Goal: Task Accomplishment & Management: Complete application form

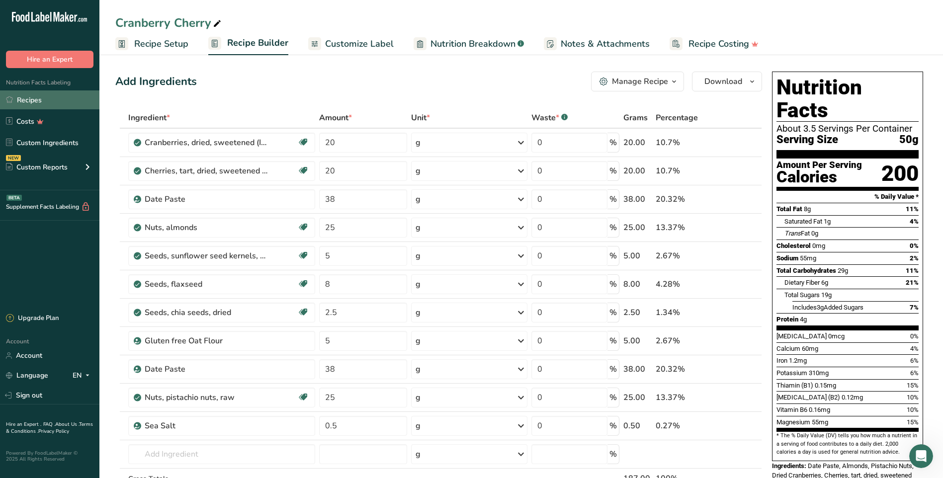
click at [35, 103] on link "Recipes" at bounding box center [49, 99] width 99 height 19
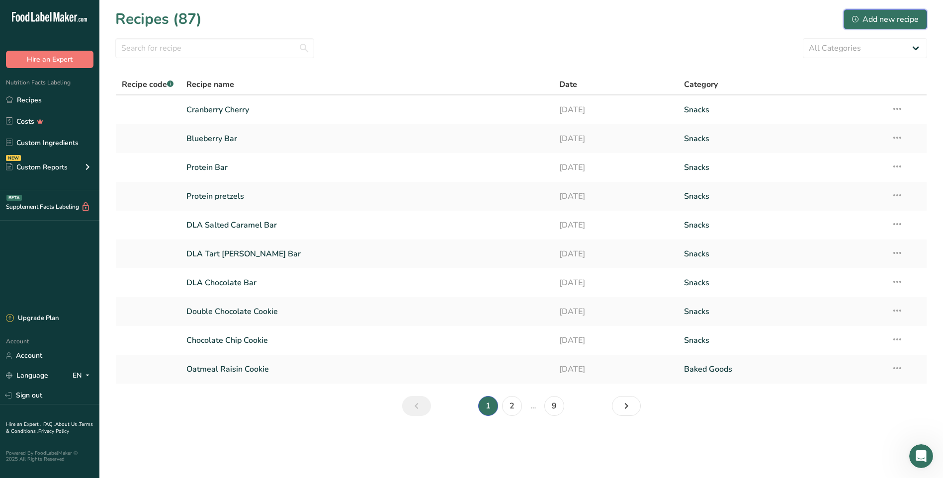
click at [857, 17] on icon at bounding box center [855, 19] width 6 height 6
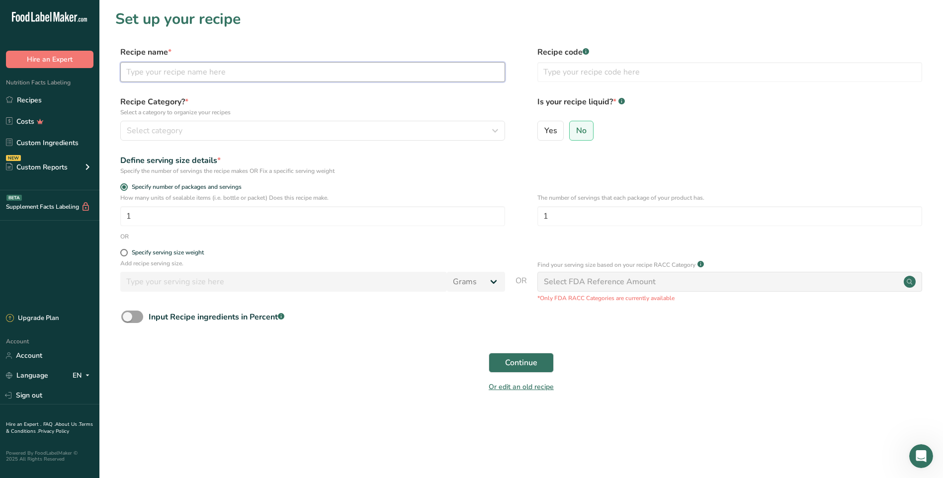
click at [245, 80] on input "text" at bounding box center [312, 72] width 385 height 20
type input "Banana Chocolate"
click at [128, 253] on span "Specify serving size weight" at bounding box center [166, 252] width 76 height 7
click at [127, 253] on input "Specify serving size weight" at bounding box center [123, 253] width 6 height 6
radio input "true"
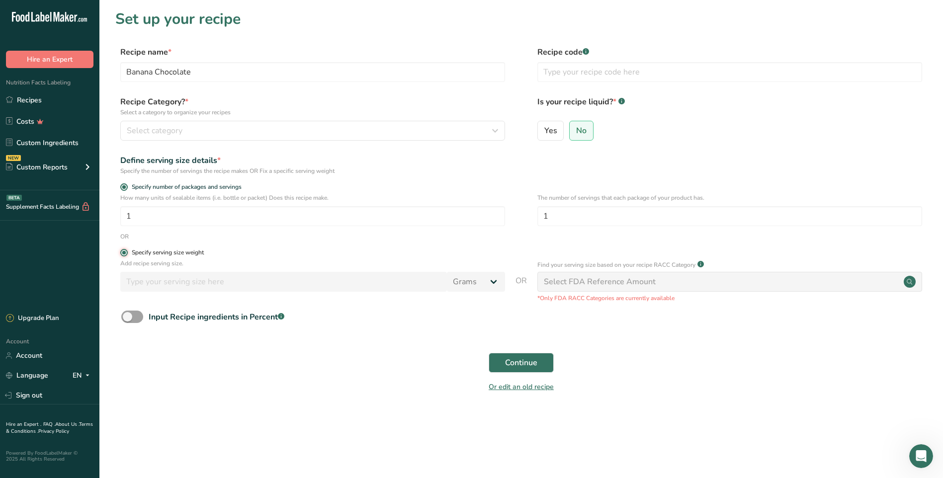
radio input "false"
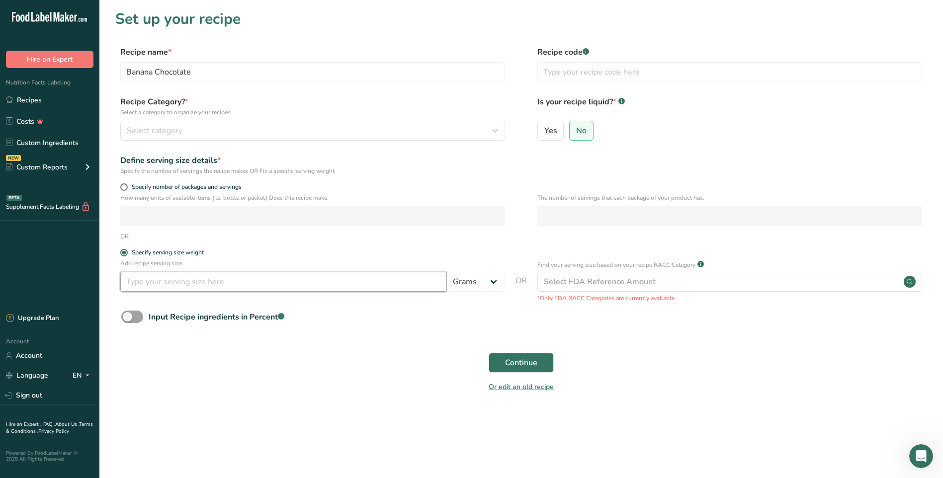
click at [420, 285] on input "number" at bounding box center [283, 282] width 327 height 20
type input "50"
click at [532, 362] on span "Continue" at bounding box center [521, 363] width 32 height 12
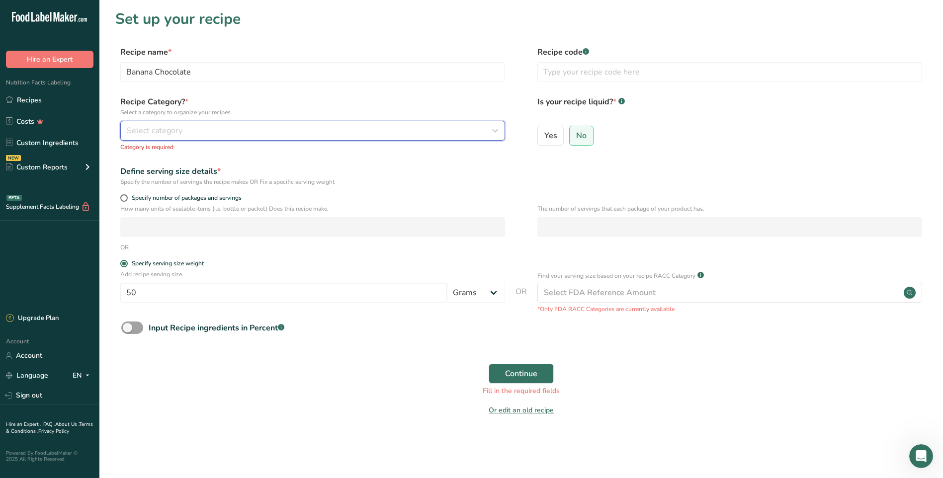
click at [149, 131] on span "Select category" at bounding box center [155, 131] width 56 height 12
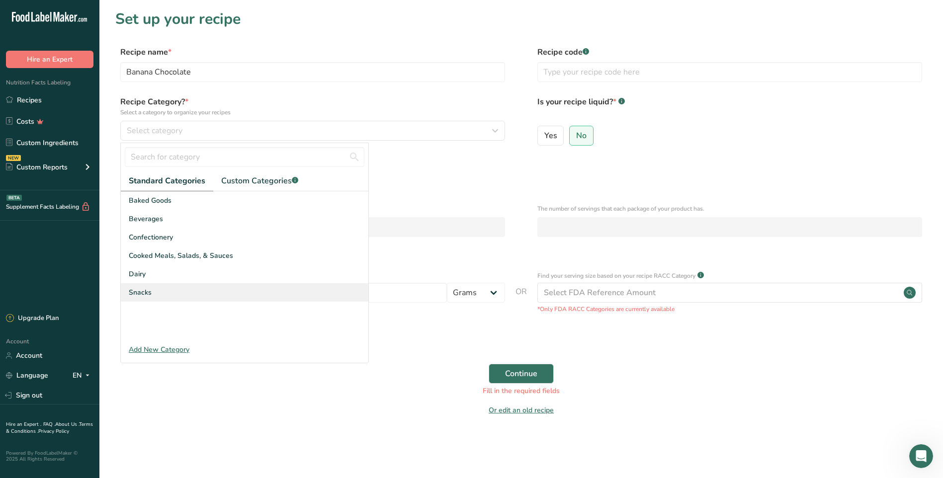
click at [152, 289] on div "Snacks" at bounding box center [245, 292] width 248 height 18
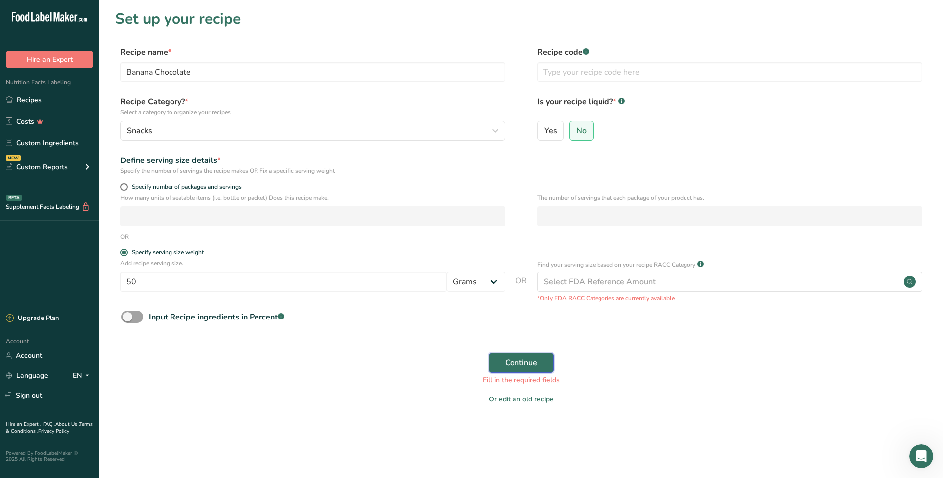
click at [543, 364] on button "Continue" at bounding box center [521, 363] width 65 height 20
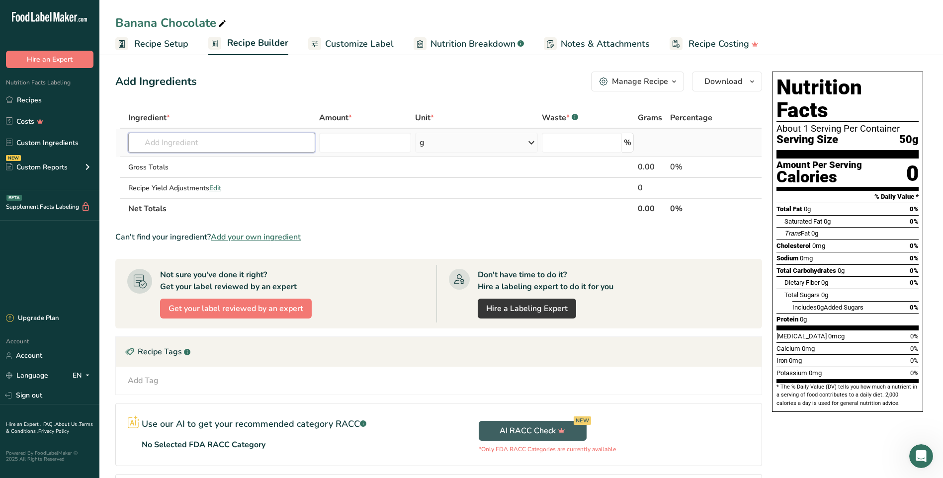
click at [191, 141] on input "text" at bounding box center [221, 143] width 187 height 20
click at [277, 148] on input "text" at bounding box center [221, 143] width 187 height 20
click at [225, 145] on input "text" at bounding box center [221, 143] width 187 height 20
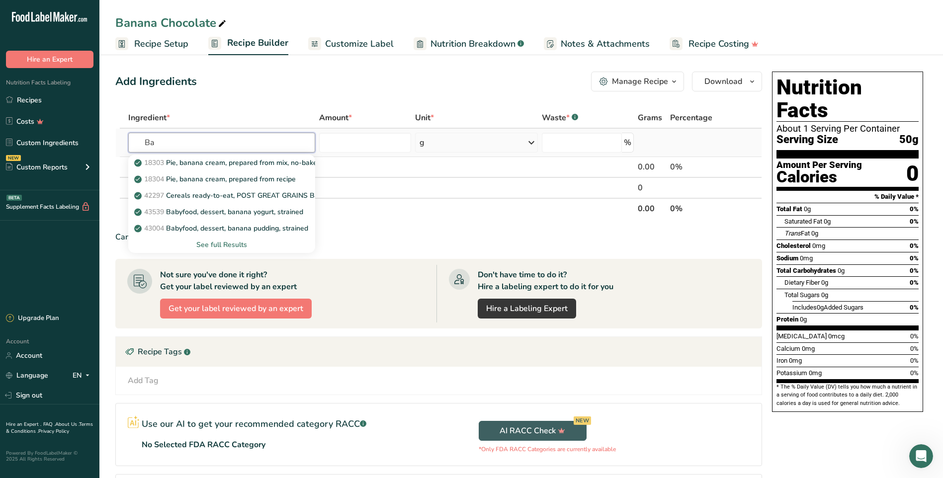
type input "B"
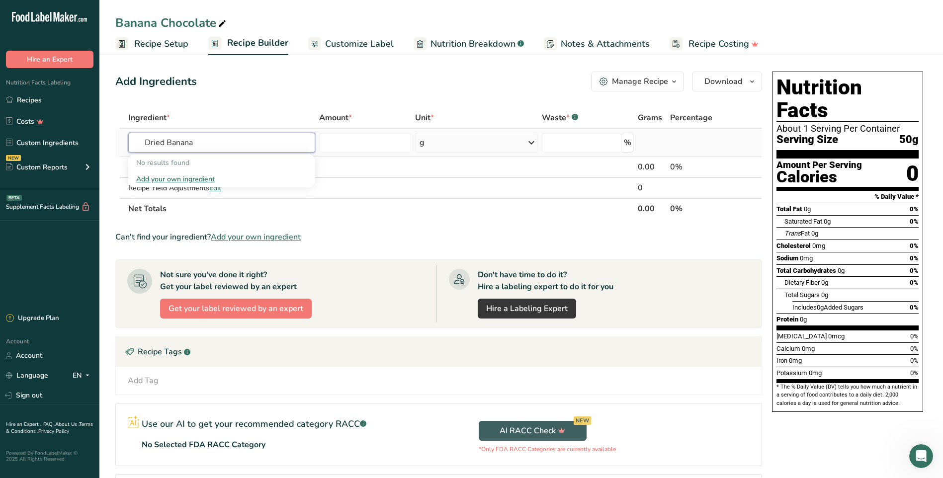
drag, startPoint x: 217, startPoint y: 137, endPoint x: 143, endPoint y: 131, distance: 74.3
click at [143, 131] on td "Dried Banana No results found Add your own ingredient" at bounding box center [221, 143] width 191 height 28
type input "Dried Banana"
click at [167, 180] on div "Add your own ingredient" at bounding box center [221, 179] width 171 height 10
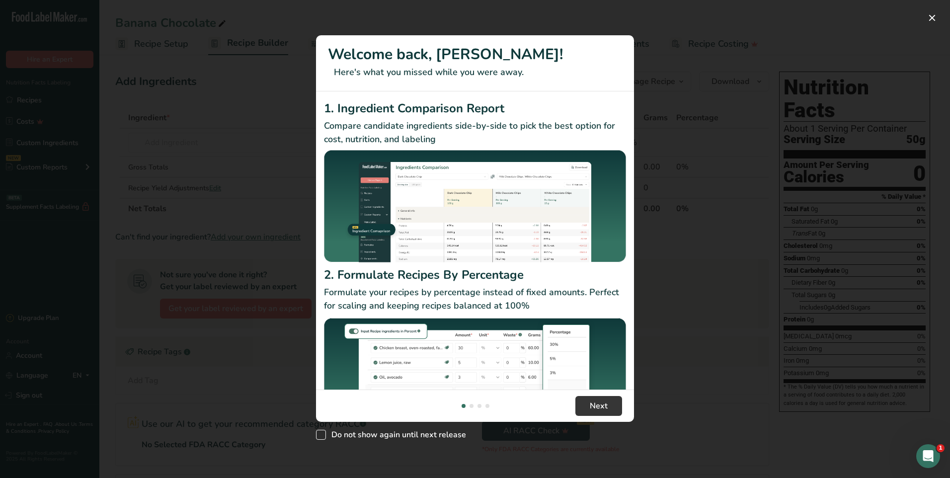
click at [323, 434] on span "New Features" at bounding box center [321, 435] width 10 height 10
click at [323, 434] on input "Do not show again until next release" at bounding box center [319, 434] width 6 height 6
checkbox input "true"
click at [599, 404] on span "Next" at bounding box center [599, 406] width 18 height 12
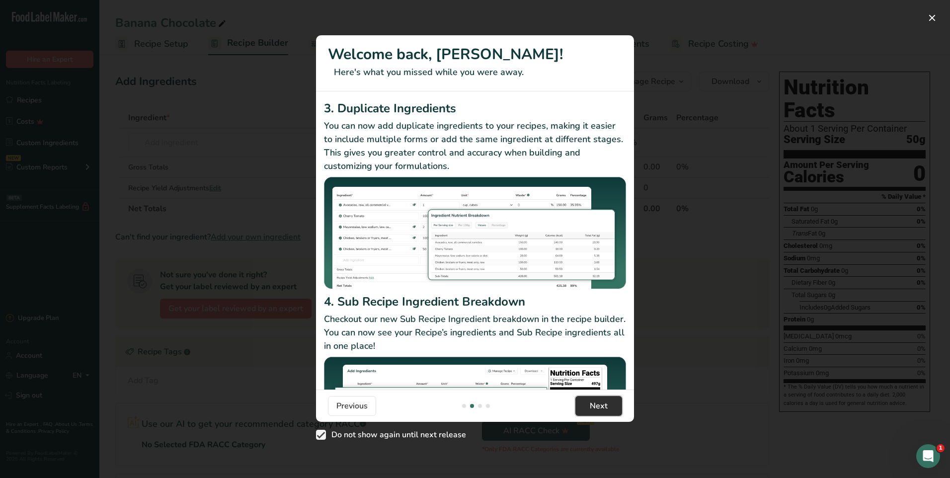
click at [593, 404] on span "Next" at bounding box center [599, 406] width 18 height 12
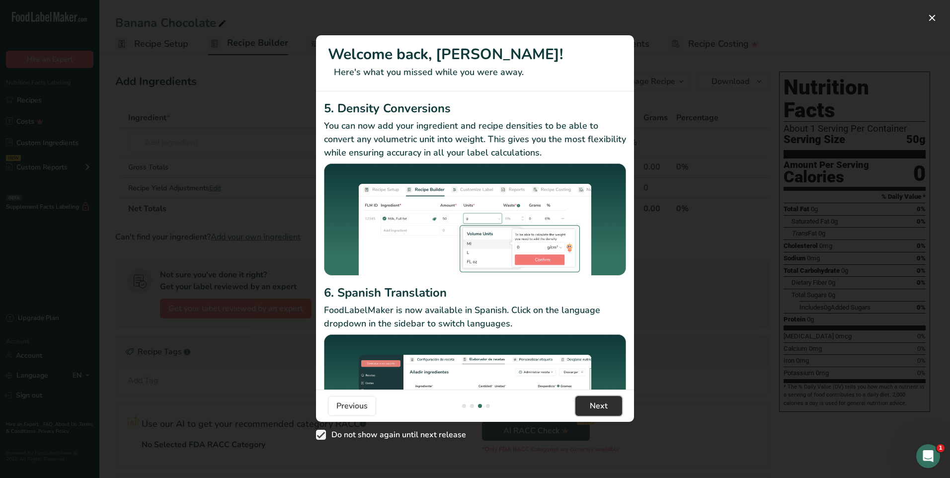
click at [593, 404] on span "Next" at bounding box center [599, 406] width 18 height 12
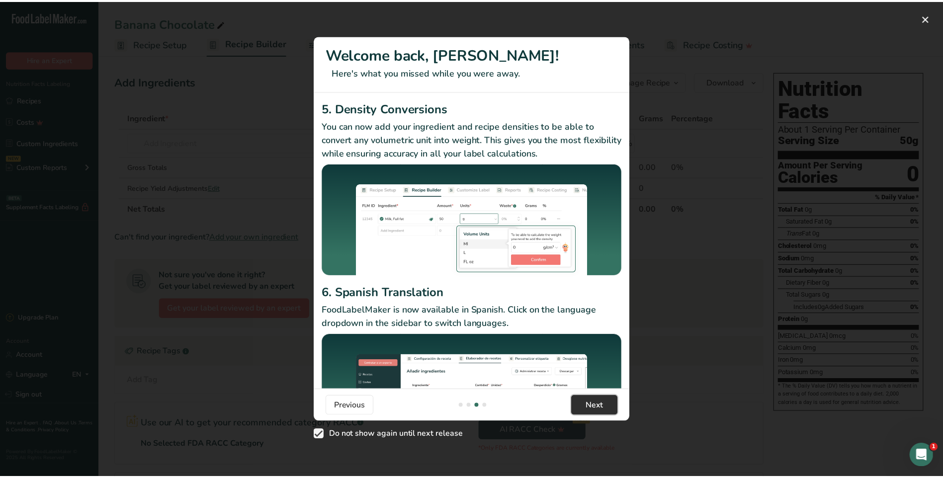
scroll to position [0, 954]
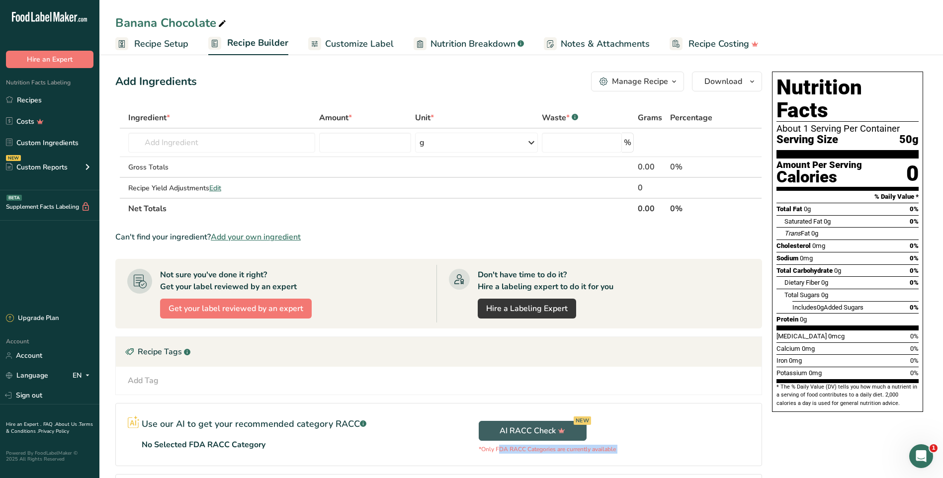
click at [593, 404] on div "AI RACC Check NEW *Only FDA RACC Categories are currently available" at bounding box center [600, 435] width 323 height 62
click at [37, 142] on link "Custom Ingredients" at bounding box center [49, 142] width 99 height 19
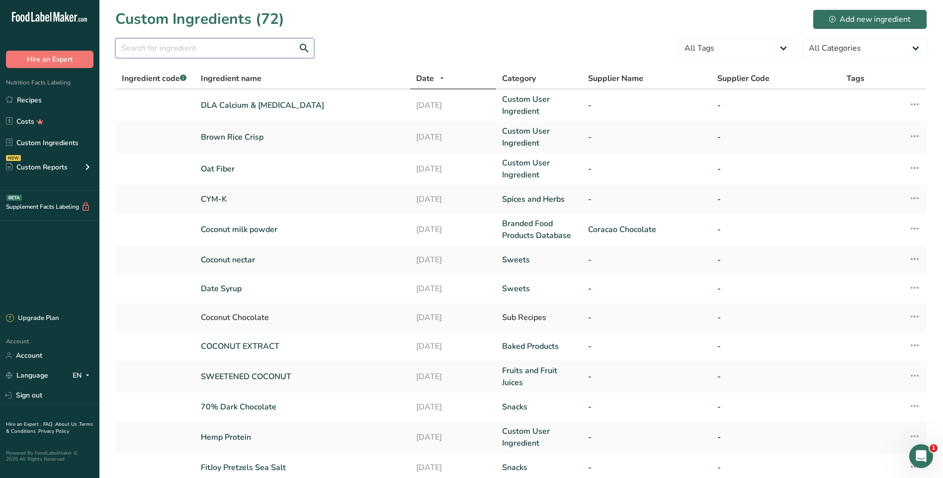
click at [172, 44] on input "text" at bounding box center [214, 48] width 199 height 20
click at [833, 14] on div "Add new ingredient" at bounding box center [870, 19] width 82 height 12
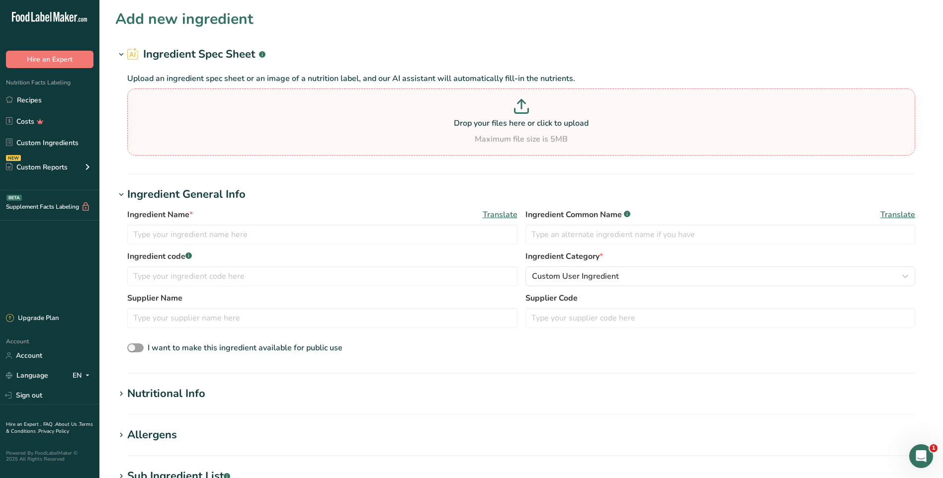
click at [477, 118] on p "Drop your files here or click to upload" at bounding box center [521, 123] width 783 height 12
click at [477, 118] on input "Drop your files here or click to upload Maximum file size is 5MB" at bounding box center [521, 121] width 788 height 67
click at [235, 234] on input "text" at bounding box center [322, 235] width 390 height 20
type input "Banana Crumbles"
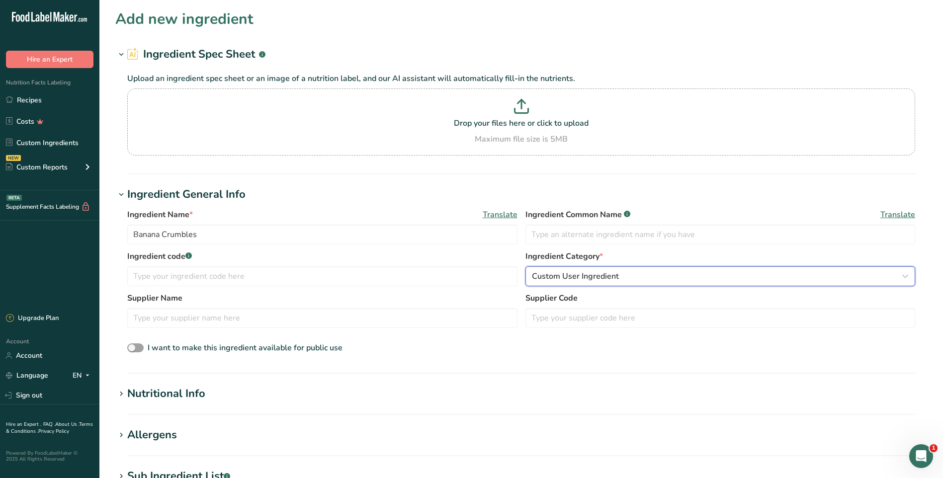
click at [607, 275] on span "Custom User Ingredient" at bounding box center [575, 276] width 87 height 12
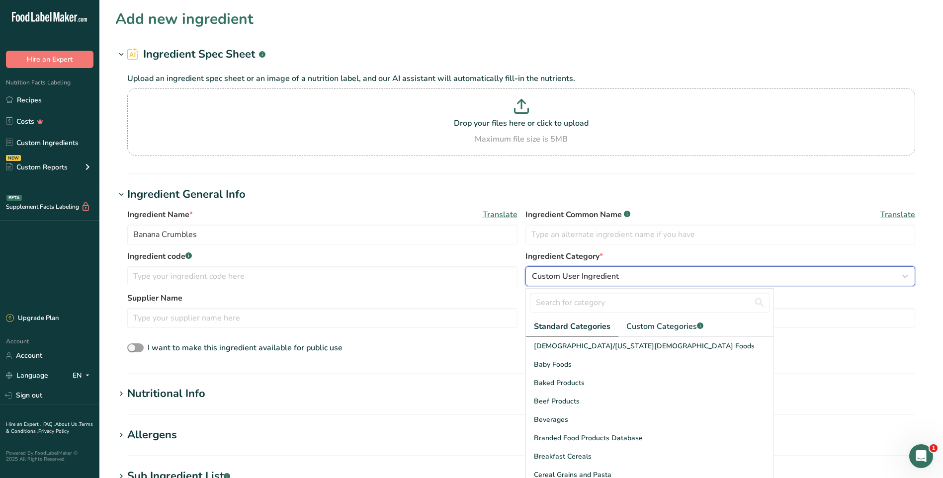
click at [607, 275] on span "Custom User Ingredient" at bounding box center [575, 276] width 87 height 12
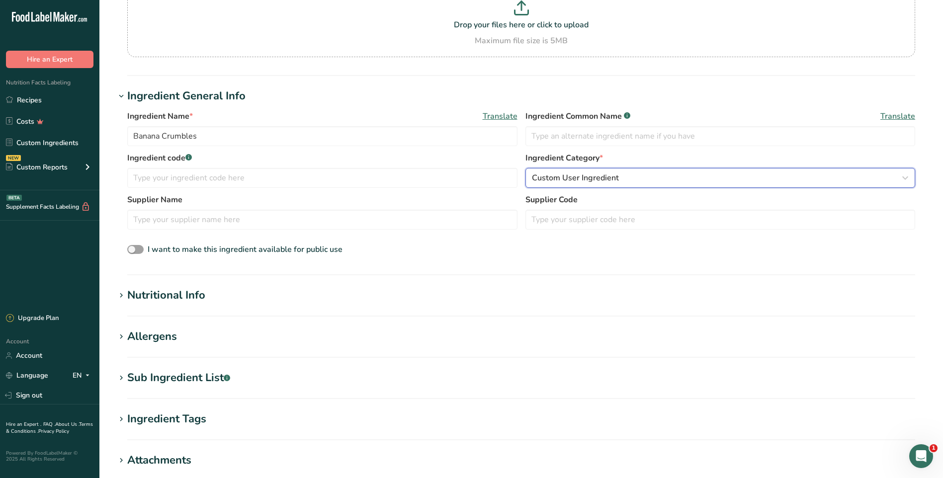
scroll to position [99, 0]
click at [180, 291] on div "Nutritional Info" at bounding box center [166, 294] width 78 height 16
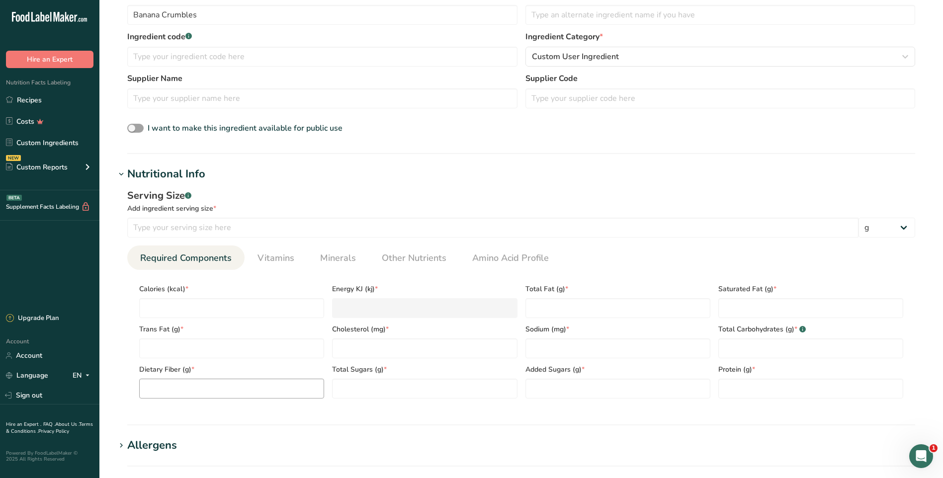
scroll to position [249, 0]
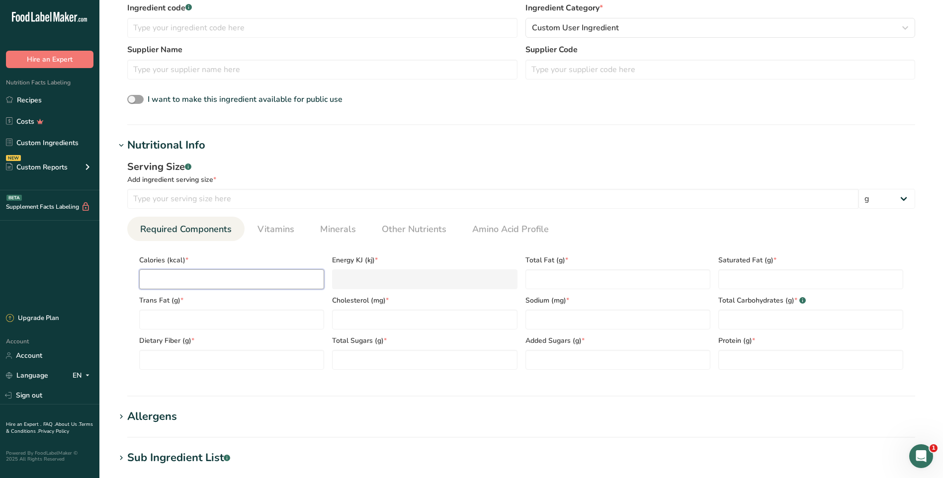
click at [206, 282] on input "number" at bounding box center [231, 279] width 185 height 20
type input "3"
type KJ "12.6"
type input "34"
type KJ "142.3"
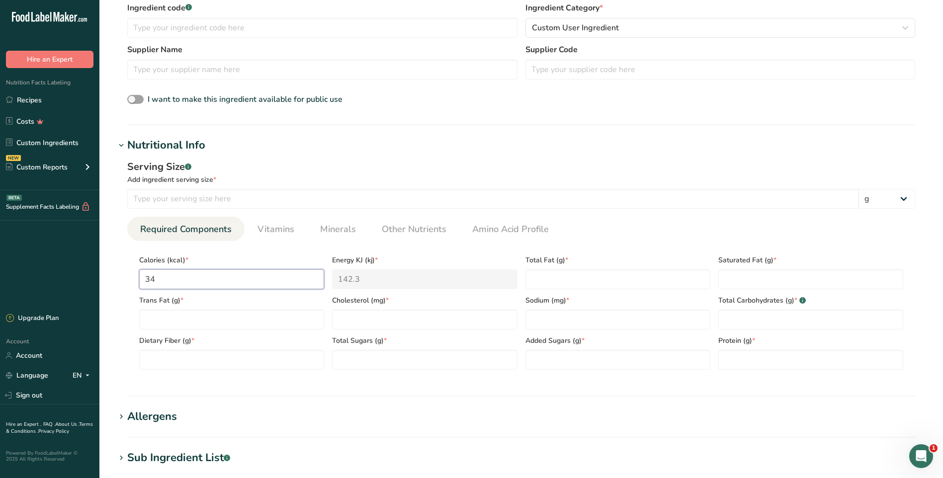
type input "346"
type KJ "1447.7"
type input "346"
click at [556, 278] on Fat "number" at bounding box center [617, 279] width 185 height 20
type Fat "1.8"
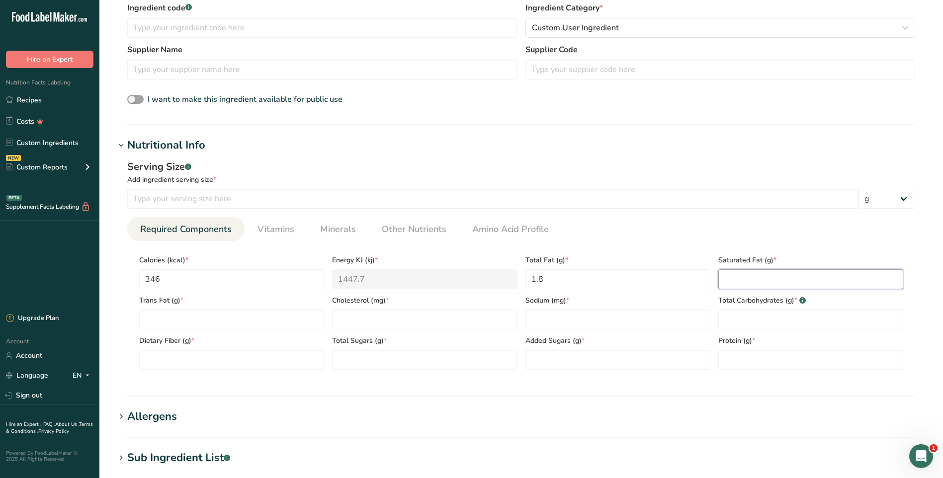
click at [798, 288] on Fat "number" at bounding box center [810, 279] width 185 height 20
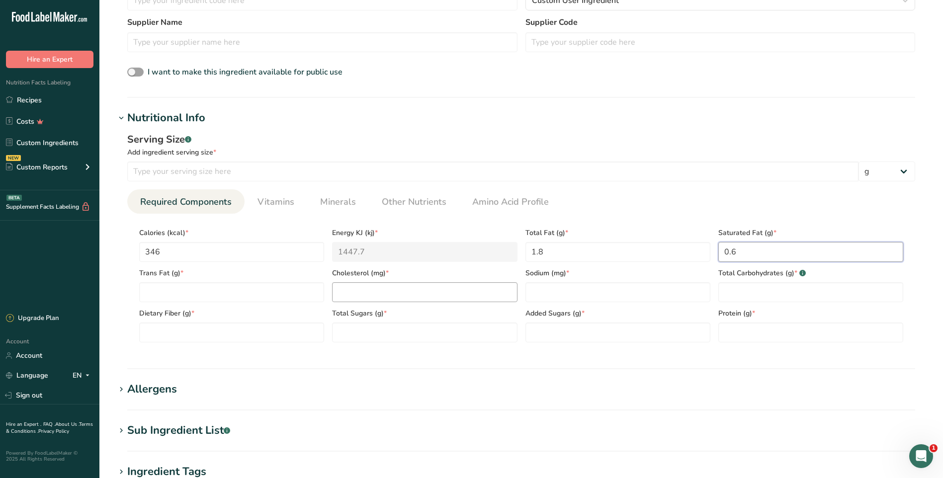
scroll to position [298, 0]
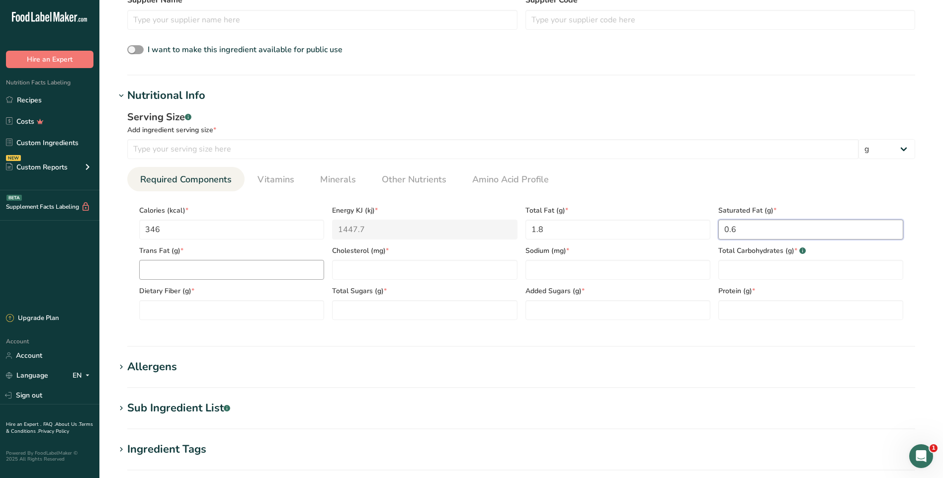
type Fat "0.6"
click at [209, 260] on Fat "number" at bounding box center [231, 270] width 185 height 20
type Fat "0"
click at [351, 264] on input "number" at bounding box center [424, 270] width 185 height 20
type input "0"
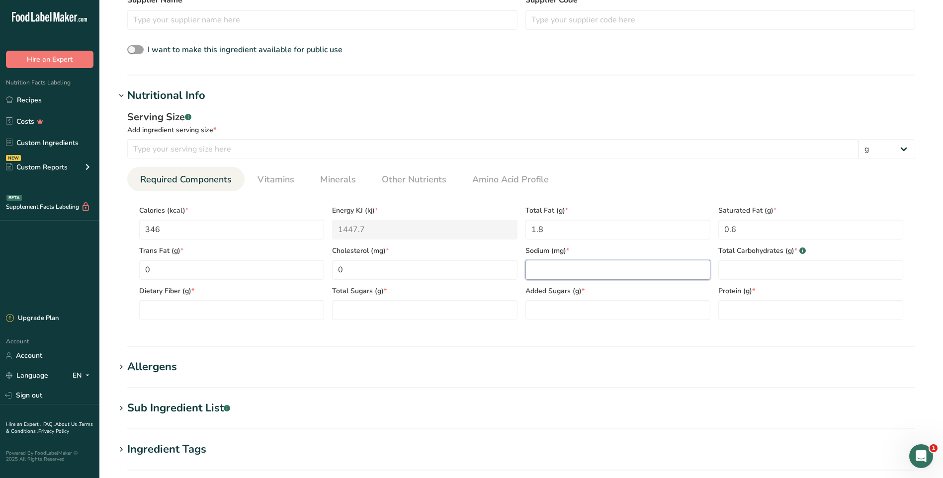
click at [568, 263] on input "number" at bounding box center [617, 270] width 185 height 20
type input "3"
click at [150, 148] on input "number" at bounding box center [492, 149] width 731 height 20
type input "100"
click at [720, 267] on Carbohydrates "number" at bounding box center [810, 270] width 185 height 20
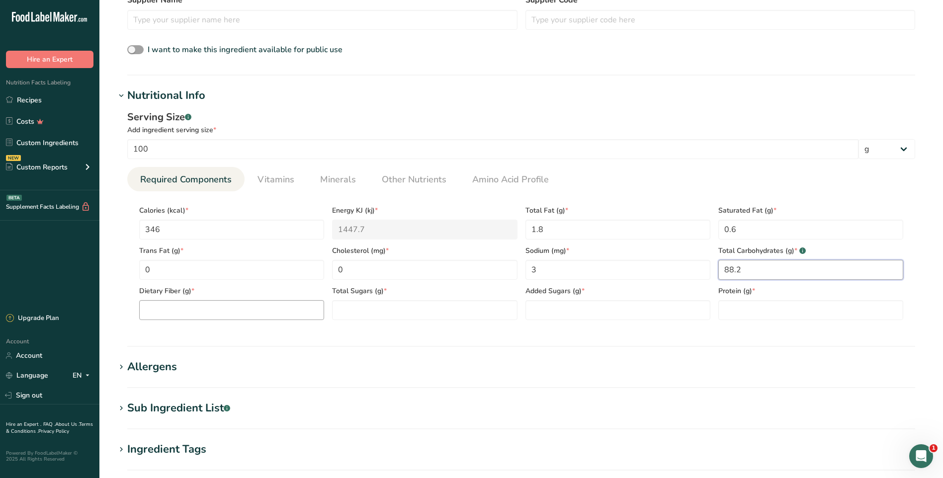
type Carbohydrates "88.2"
click at [235, 314] on Fiber "number" at bounding box center [231, 310] width 185 height 20
type Fiber "9.9"
click at [420, 311] on Sugars "number" at bounding box center [424, 310] width 185 height 20
type Sugars "47.3"
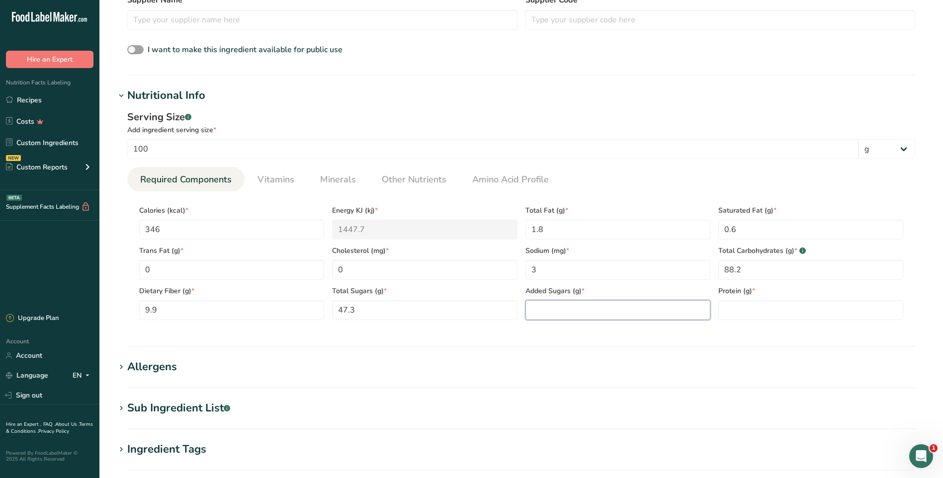
click at [549, 303] on Sugars "number" at bounding box center [617, 310] width 185 height 20
type Sugars "0"
click at [734, 316] on input "number" at bounding box center [810, 310] width 185 height 20
type input "3.8"
click at [285, 182] on span "Vitamins" at bounding box center [275, 179] width 37 height 13
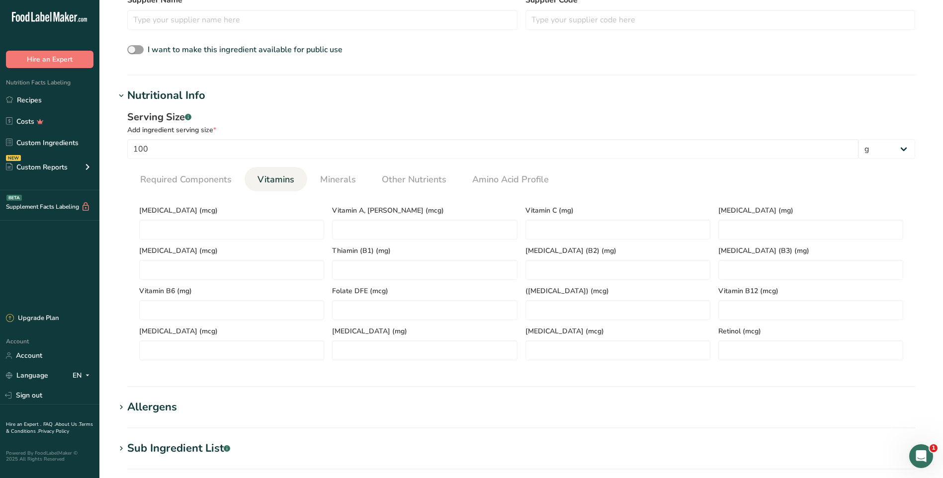
scroll to position [348, 0]
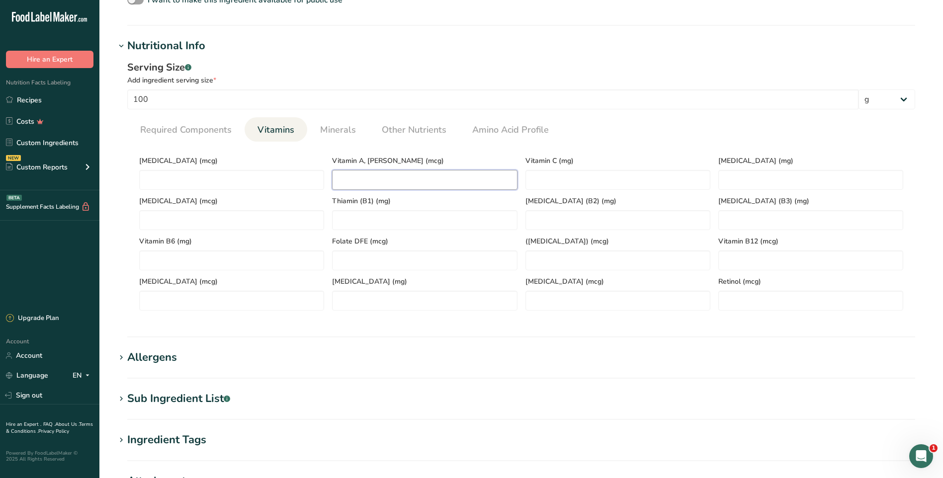
click at [478, 175] on RAE "number" at bounding box center [424, 180] width 185 height 20
type RAE "74.4"
click at [559, 183] on C "number" at bounding box center [617, 180] width 185 height 20
type C "7"
click at [349, 132] on span "Minerals" at bounding box center [338, 129] width 36 height 13
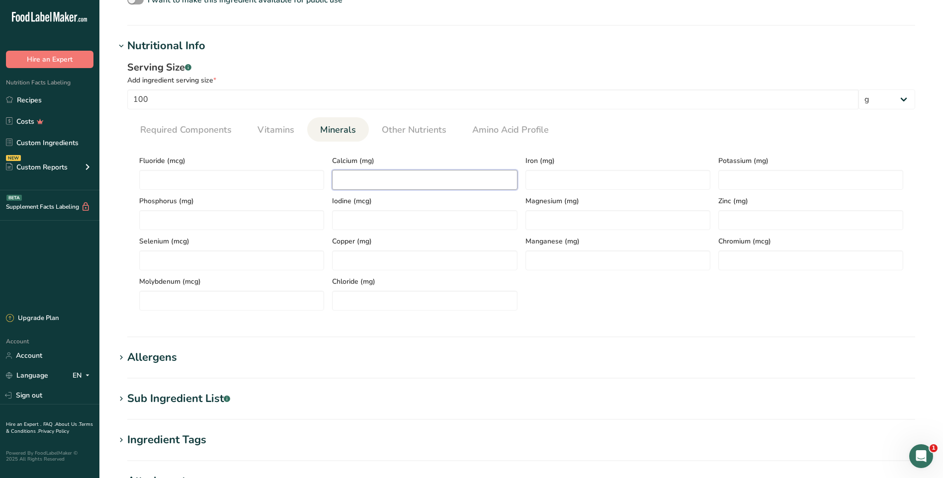
click at [366, 178] on input "number" at bounding box center [424, 180] width 185 height 20
type input "22"
click at [574, 177] on input "number" at bounding box center [617, 180] width 185 height 20
type input "1.1"
click at [759, 182] on input "number" at bounding box center [810, 180] width 185 height 20
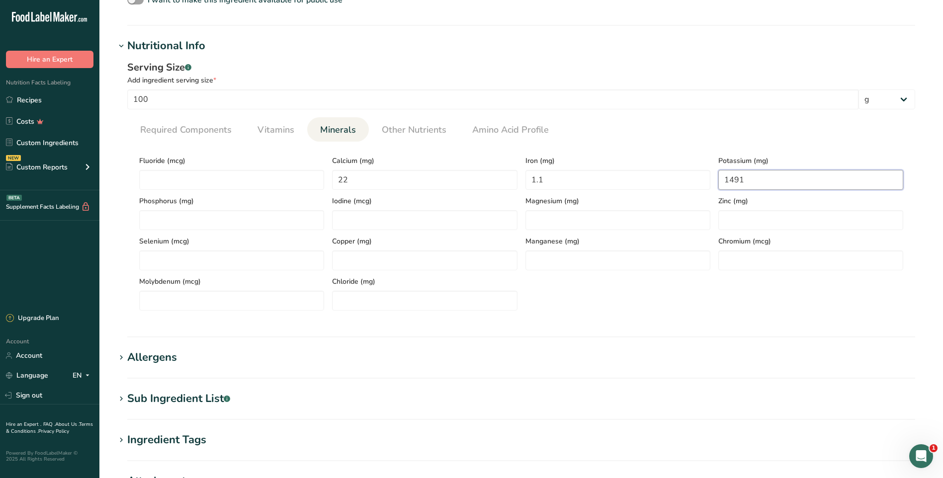
type input "1491"
click at [784, 155] on div "Potassium (mg) 1491" at bounding box center [810, 170] width 193 height 40
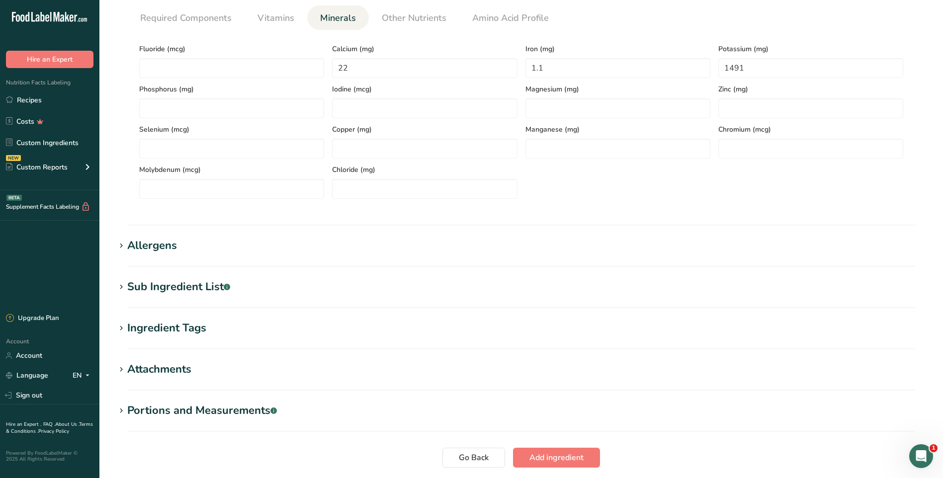
scroll to position [534, 0]
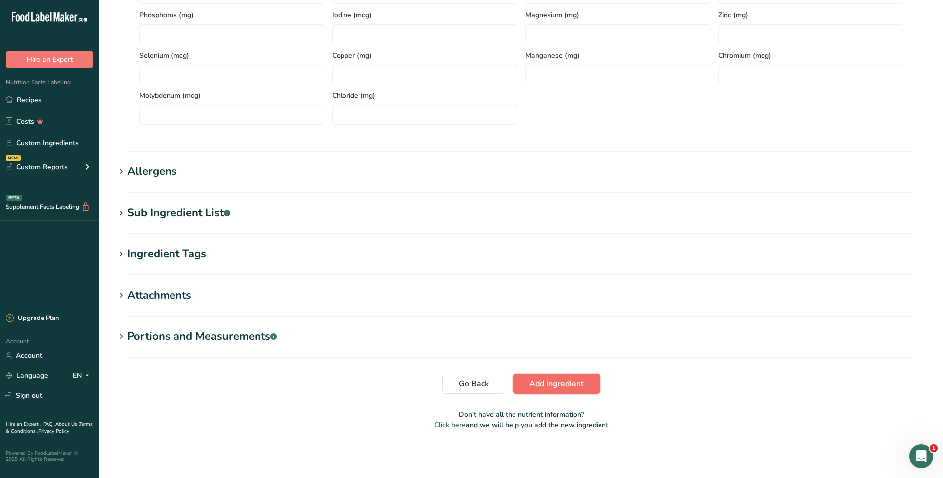
click at [540, 380] on span "Add ingredient" at bounding box center [556, 384] width 54 height 12
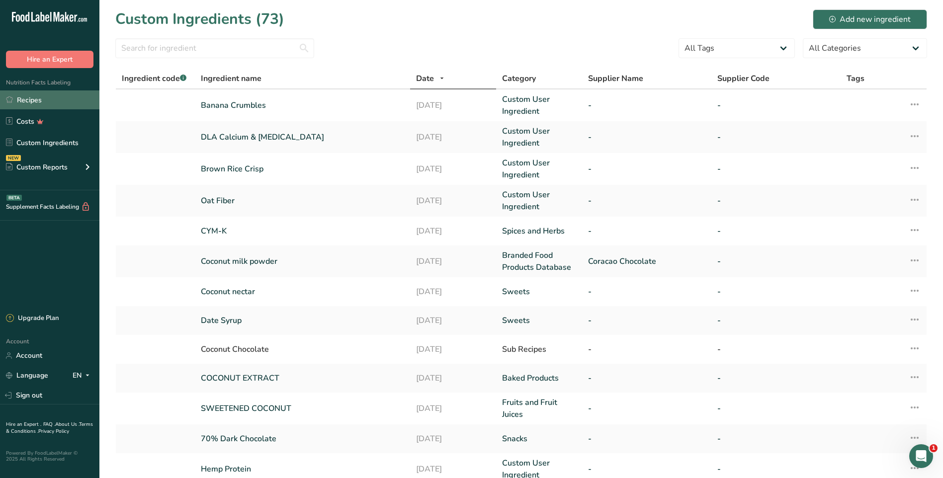
click at [18, 105] on link "Recipes" at bounding box center [49, 99] width 99 height 19
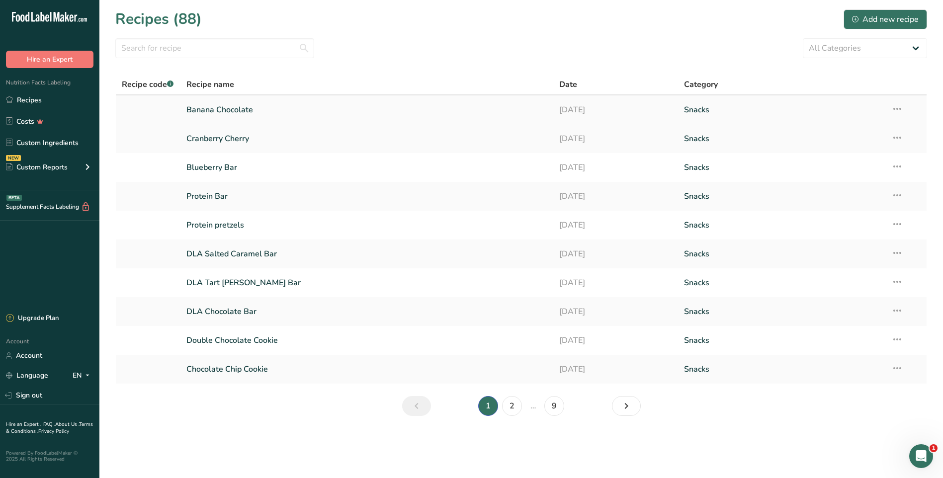
click at [283, 109] on link "Banana Chocolate" at bounding box center [366, 109] width 361 height 21
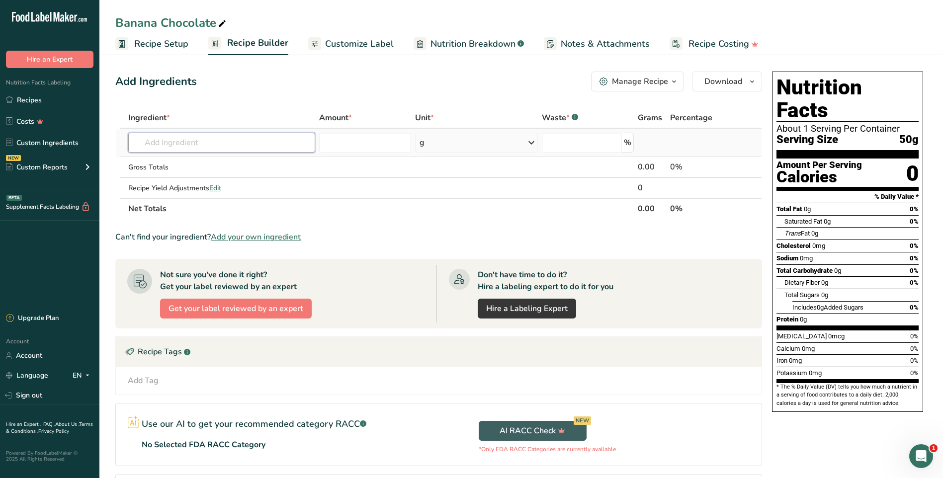
click at [232, 151] on input "text" at bounding box center [221, 143] width 187 height 20
type input "banana crumbles"
click at [197, 158] on p "Banana Crumbles" at bounding box center [168, 163] width 65 height 10
type input "Banana Crumbles"
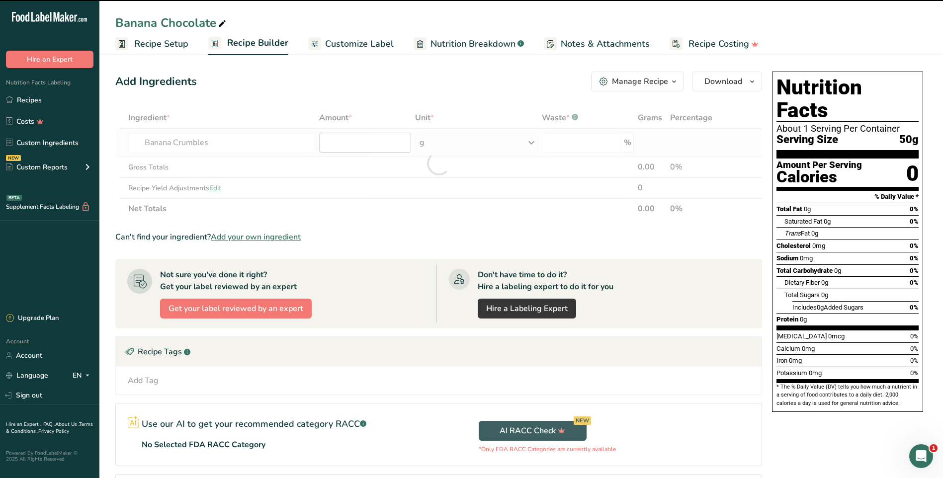
type input "0"
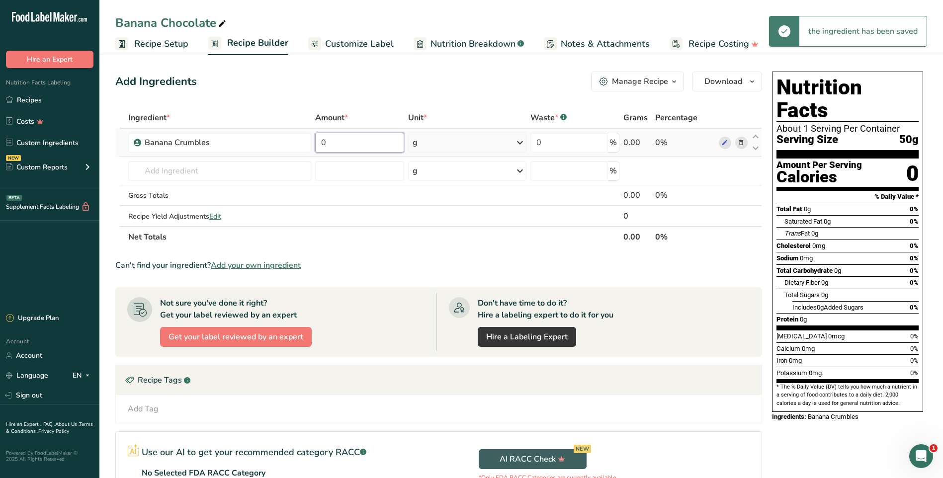
click at [350, 142] on input "0" at bounding box center [359, 143] width 89 height 20
drag, startPoint x: 350, startPoint y: 142, endPoint x: 318, endPoint y: 141, distance: 32.3
click at [318, 141] on input "0" at bounding box center [359, 143] width 89 height 20
type input "40"
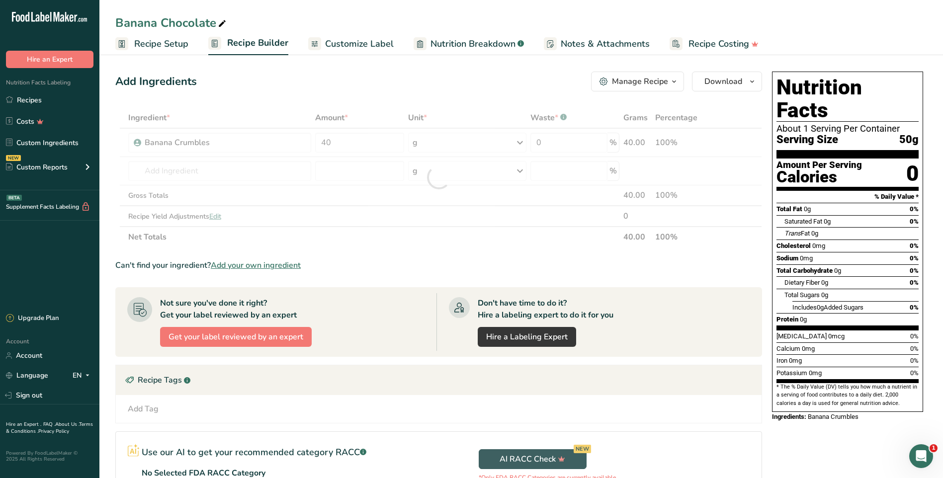
click at [482, 40] on span "Nutrition Breakdown" at bounding box center [472, 43] width 85 height 13
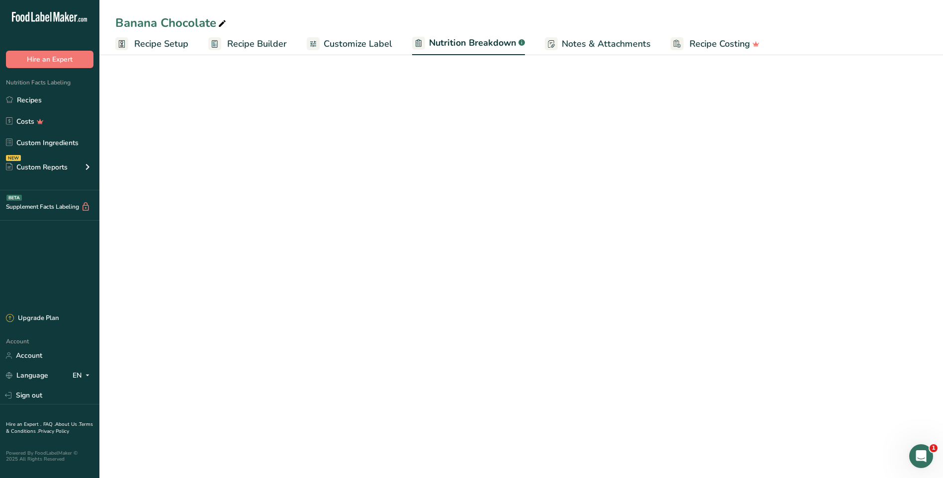
select select "Calories"
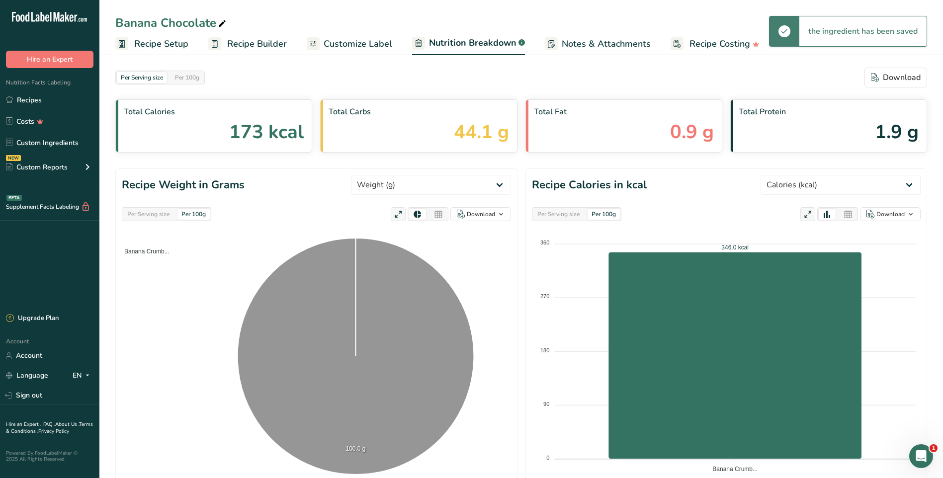
click at [375, 39] on span "Customize Label" at bounding box center [358, 43] width 69 height 13
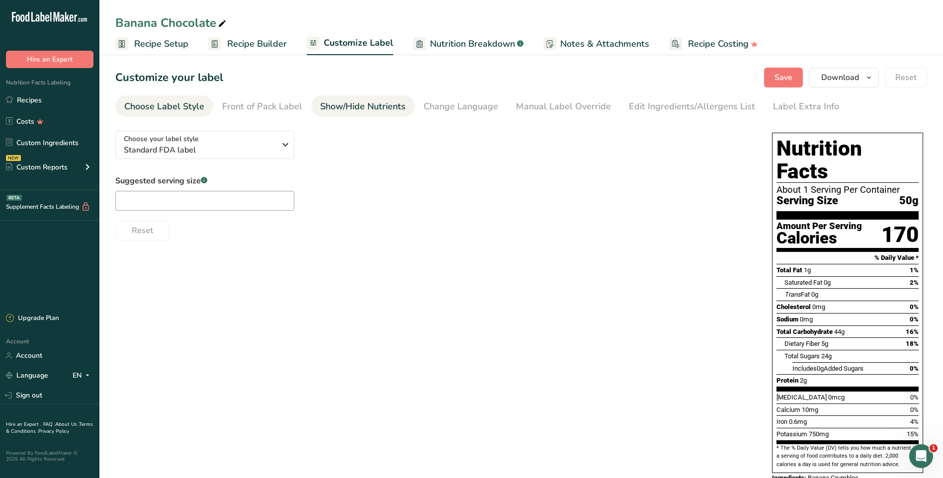
click at [326, 109] on div "Show/Hide Nutrients" at bounding box center [362, 106] width 85 height 13
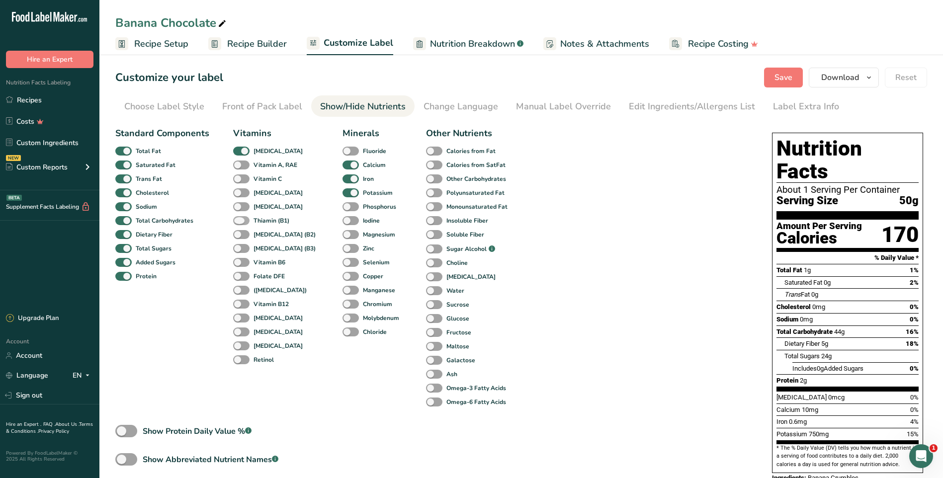
click at [244, 218] on span at bounding box center [241, 220] width 16 height 9
click at [240, 218] on input "Thiamin (B1)" at bounding box center [236, 220] width 6 height 6
checkbox input "true"
click at [239, 235] on span at bounding box center [241, 234] width 16 height 9
click at [239, 235] on input "[MEDICAL_DATA] (B2)" at bounding box center [236, 234] width 6 height 6
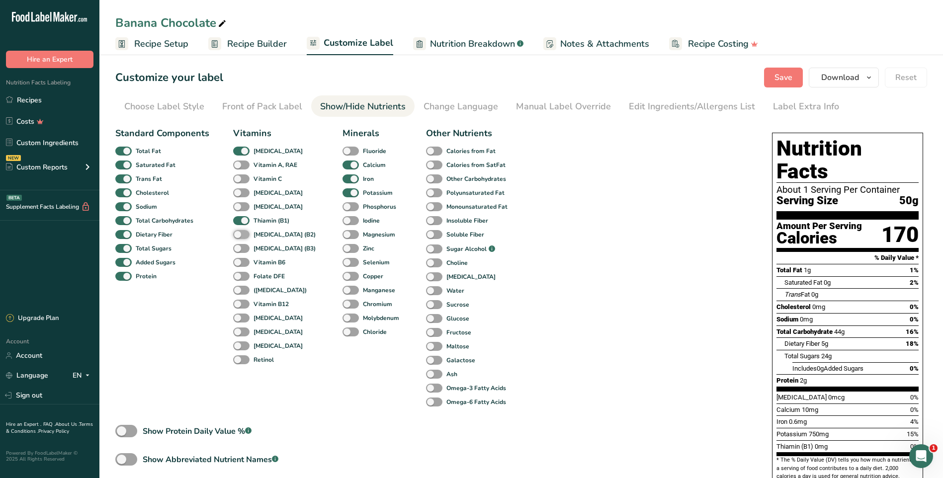
checkbox input "true"
click at [242, 264] on span at bounding box center [241, 262] width 16 height 9
click at [240, 264] on input "Vitamin B6" at bounding box center [236, 262] width 6 height 6
checkbox input "true"
click at [342, 236] on span at bounding box center [350, 234] width 16 height 9
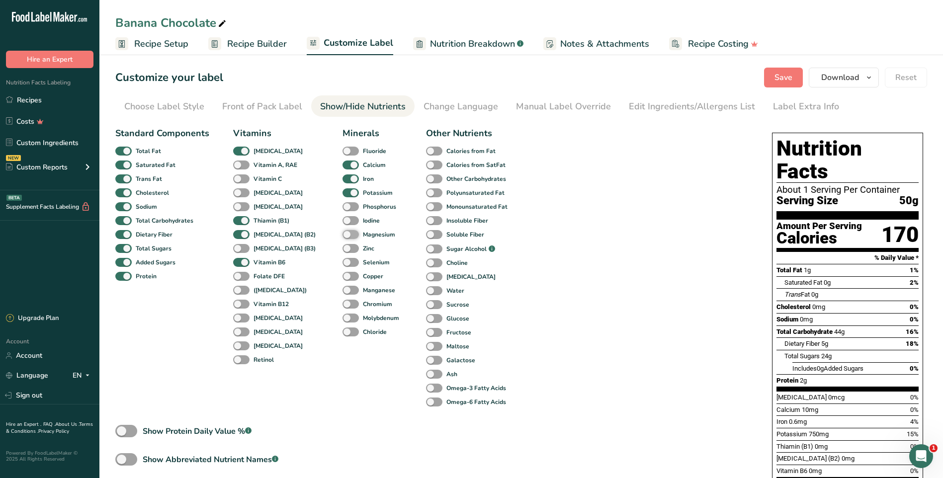
click at [342, 236] on input "Magnesium" at bounding box center [345, 234] width 6 height 6
checkbox input "true"
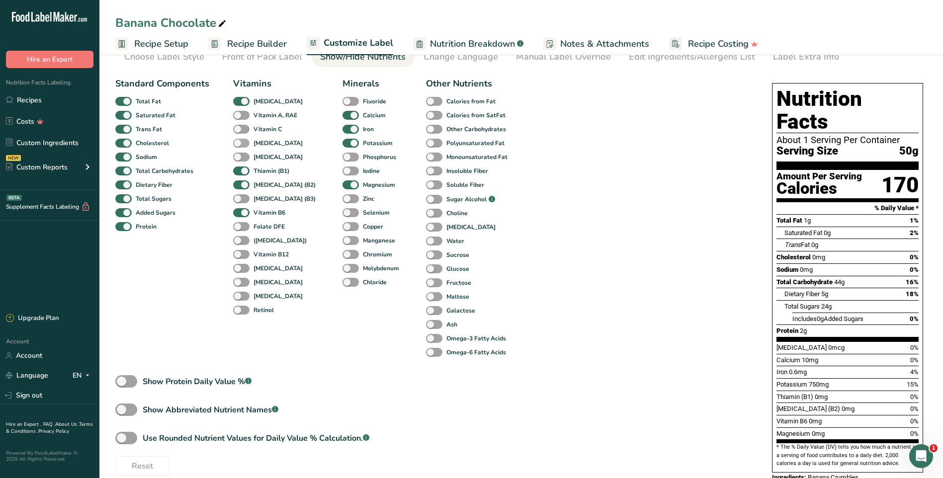
click at [242, 143] on span at bounding box center [241, 143] width 16 height 9
click at [240, 143] on input "Vitamin E" at bounding box center [236, 143] width 6 height 6
checkbox input "true"
click at [233, 44] on span "Recipe Builder" at bounding box center [257, 43] width 60 height 13
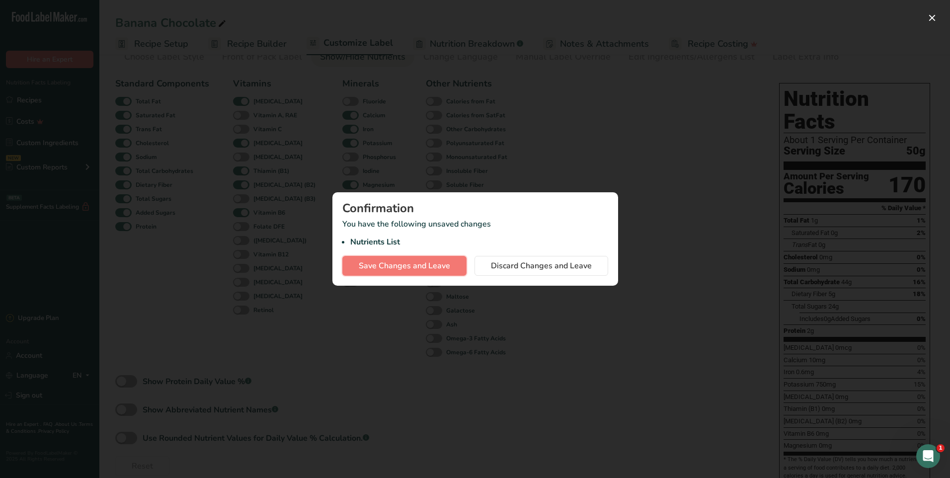
click at [426, 262] on span "Save Changes and Leave" at bounding box center [404, 266] width 91 height 12
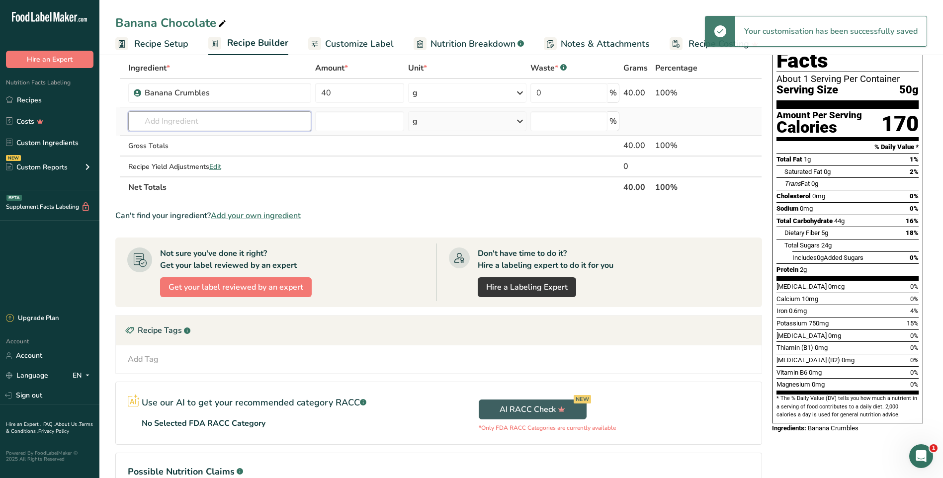
click at [200, 119] on input "text" at bounding box center [219, 121] width 183 height 20
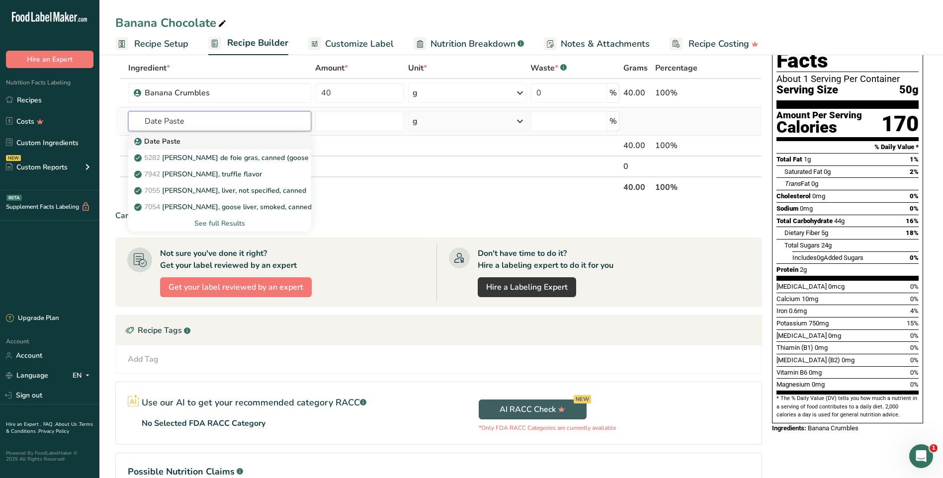
type input "Date Paste"
click at [171, 142] on p "Date Paste" at bounding box center [158, 141] width 44 height 10
type input "Date Paste"
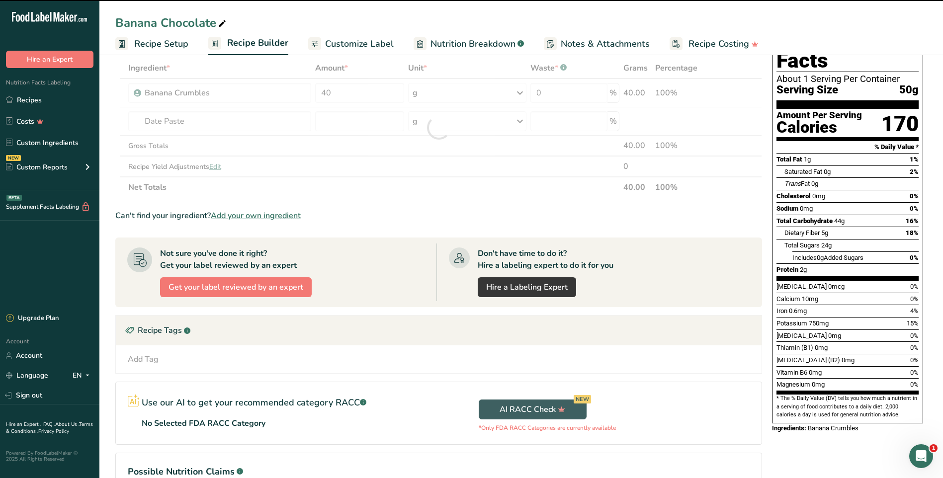
type input "0"
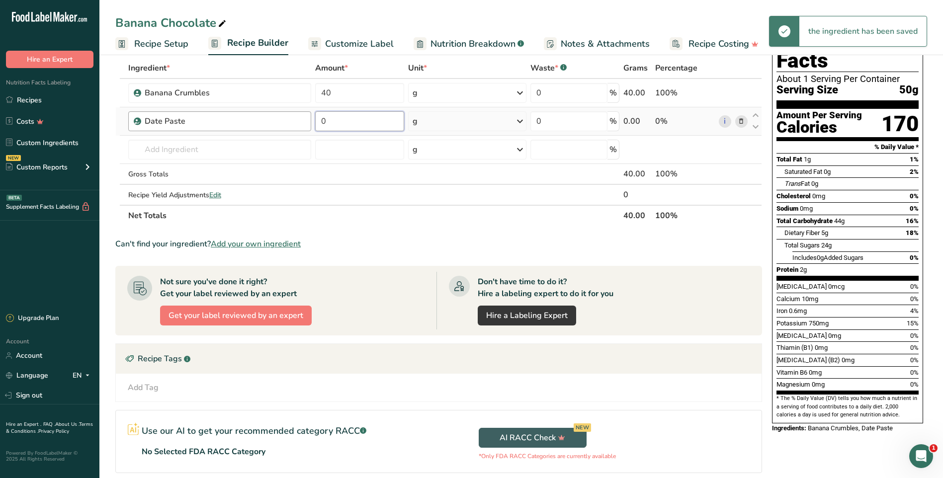
drag, startPoint x: 353, startPoint y: 127, endPoint x: 299, endPoint y: 124, distance: 54.7
click at [299, 125] on tr "Date Paste 0 g Weight Units g kg mg See more Volume Units l Volume units requir…" at bounding box center [439, 121] width 646 height 28
type input "2"
type input "38"
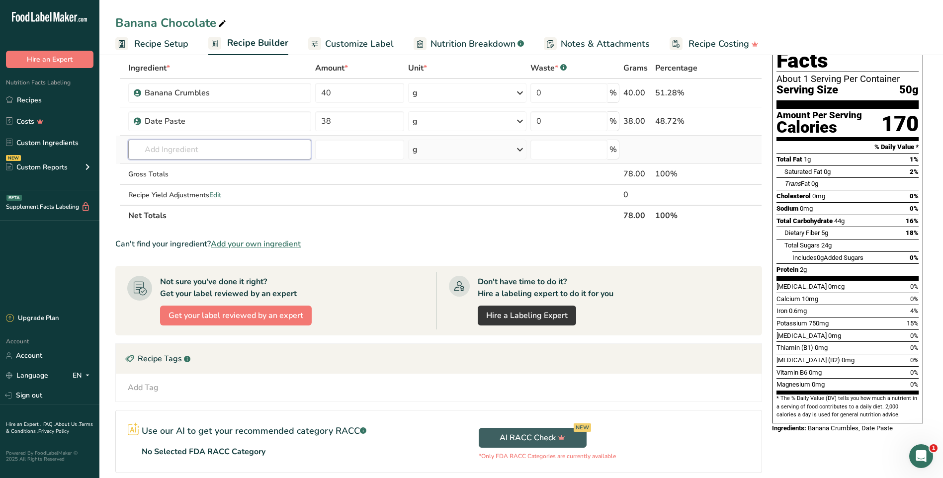
click at [176, 152] on div "Ingredient * Amount * Unit * Waste * .a-a{fill:#347362;}.b-a{fill:#fff;} Grams …" at bounding box center [438, 142] width 647 height 169
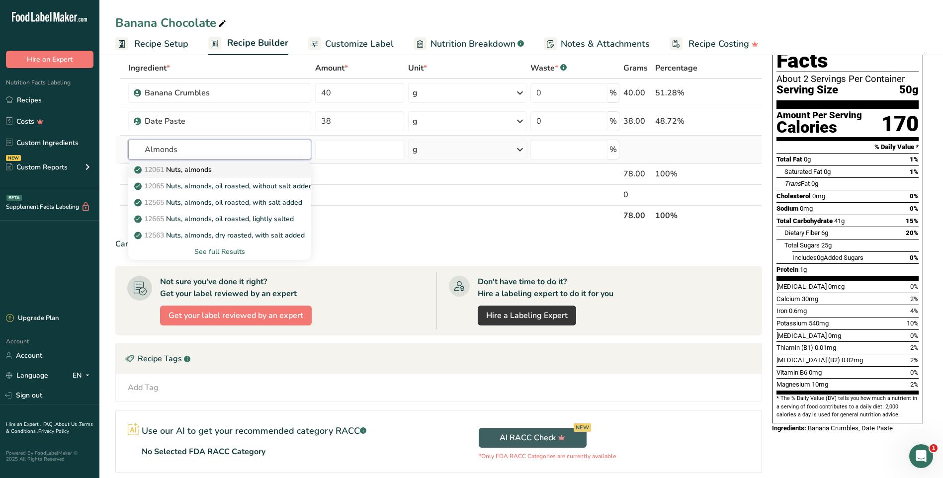
type input "Almonds"
click at [185, 169] on p "12061 Nuts, almonds" at bounding box center [174, 170] width 76 height 10
type input "Nuts, almonds"
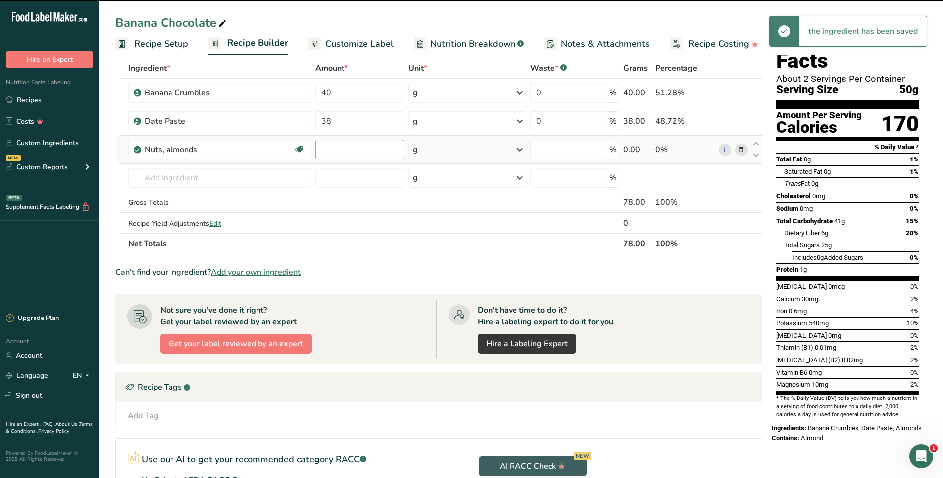
type input "0"
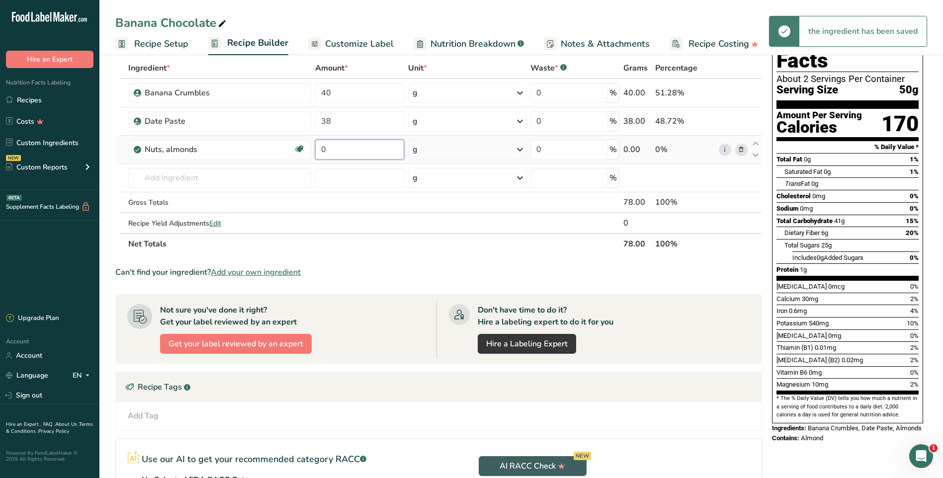
drag, startPoint x: 340, startPoint y: 154, endPoint x: 318, endPoint y: 155, distance: 21.9
click at [318, 155] on input "0" at bounding box center [359, 150] width 89 height 20
type input "20"
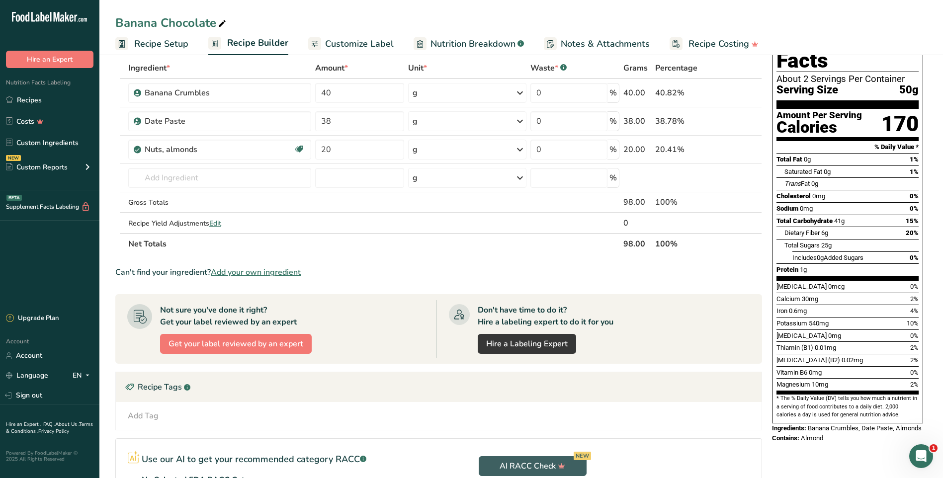
click at [386, 245] on div "Ingredient * Amount * Unit * Waste * .a-a{fill:#347362;}.b-a{fill:#fff;} Grams …" at bounding box center [438, 156] width 647 height 197
click at [284, 178] on input "text" at bounding box center [219, 178] width 183 height 20
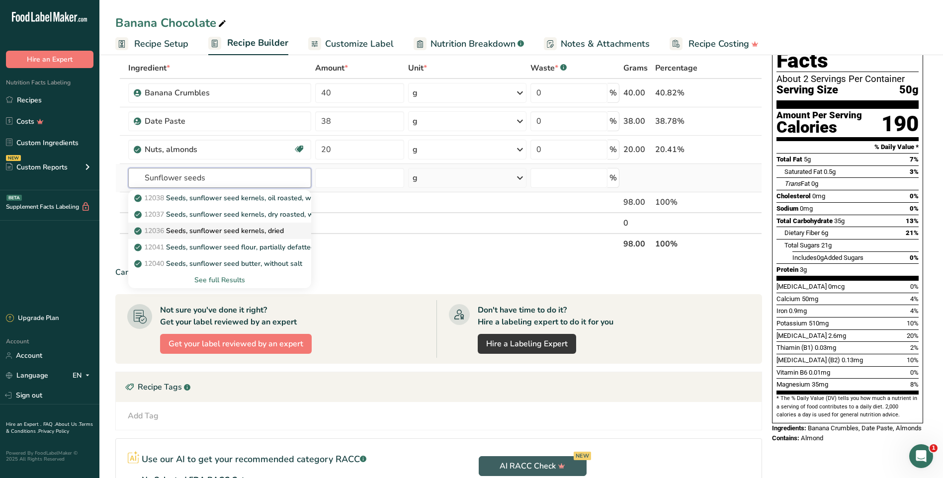
type input "Sunflower seeds"
click at [219, 236] on p "12036 Seeds, sunflower seed kernels, dried" at bounding box center [210, 231] width 148 height 10
type input "Seeds, sunflower seed kernels, dried"
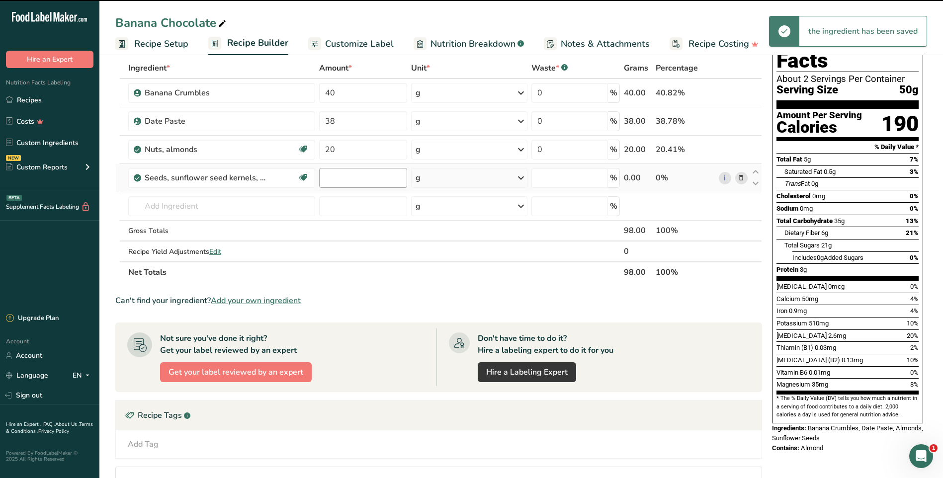
type input "0"
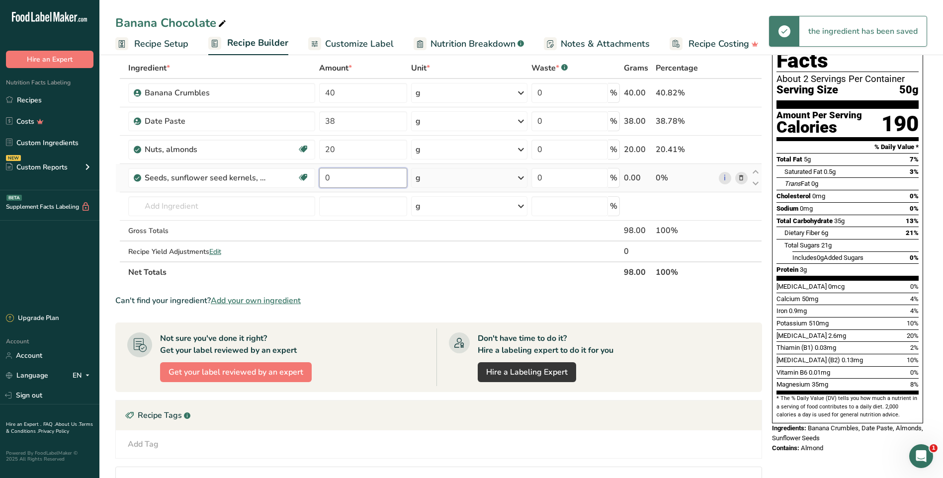
click at [353, 177] on input "0" at bounding box center [363, 178] width 88 height 20
drag, startPoint x: 353, startPoint y: 177, endPoint x: 325, endPoint y: 179, distance: 28.4
click at [325, 179] on input "0" at bounding box center [363, 178] width 88 height 20
type input "5"
click at [384, 265] on div "Ingredient * Amount * Unit * Waste * .a-a{fill:#347362;}.b-a{fill:#fff;} Grams …" at bounding box center [438, 170] width 647 height 225
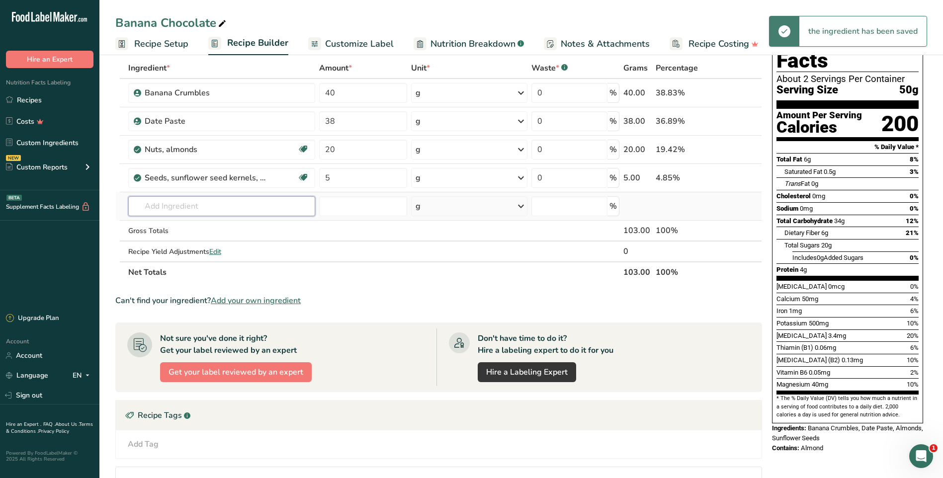
click at [253, 206] on input "text" at bounding box center [221, 206] width 187 height 20
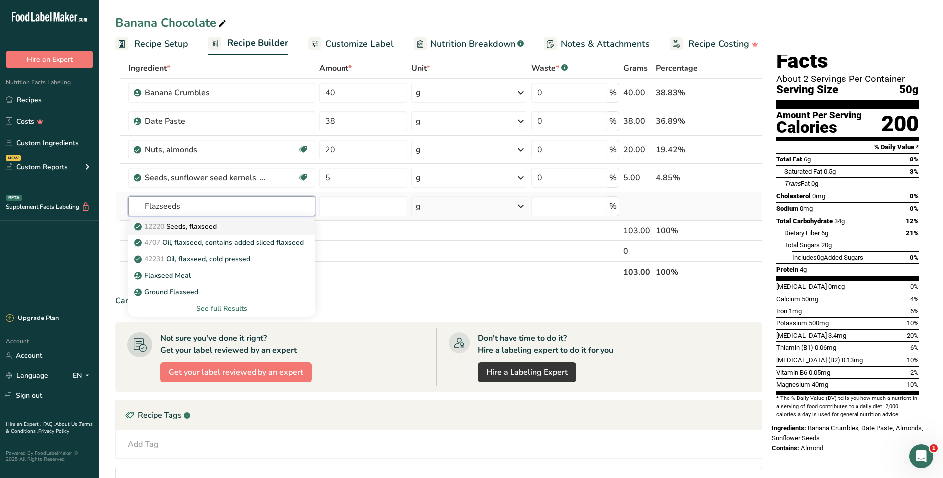
type input "Flazseeds"
click at [209, 229] on p "12220 Seeds, flaxseed" at bounding box center [176, 226] width 81 height 10
type input "Seeds, flaxseed"
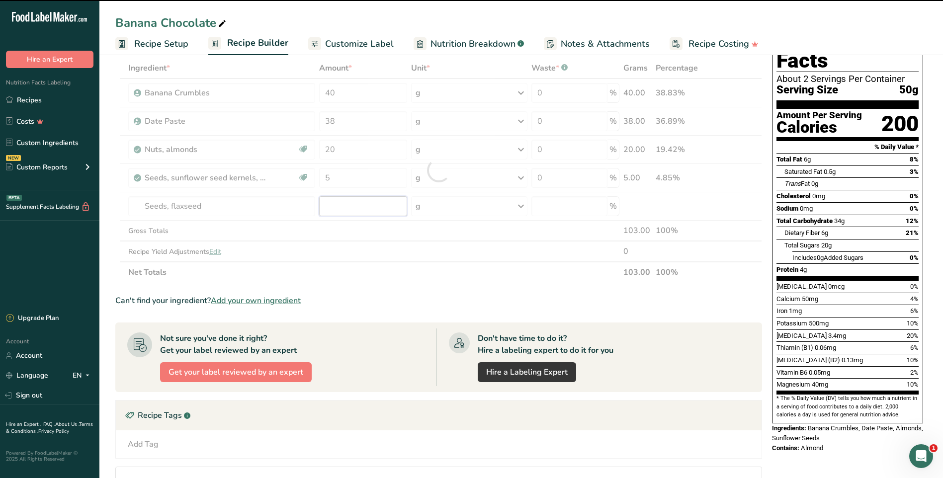
click at [342, 205] on input "number" at bounding box center [363, 206] width 88 height 20
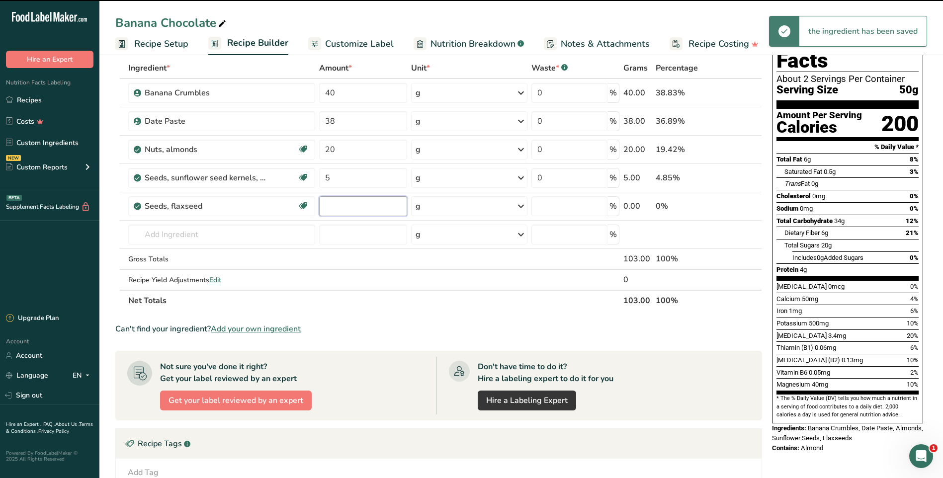
type input "0"
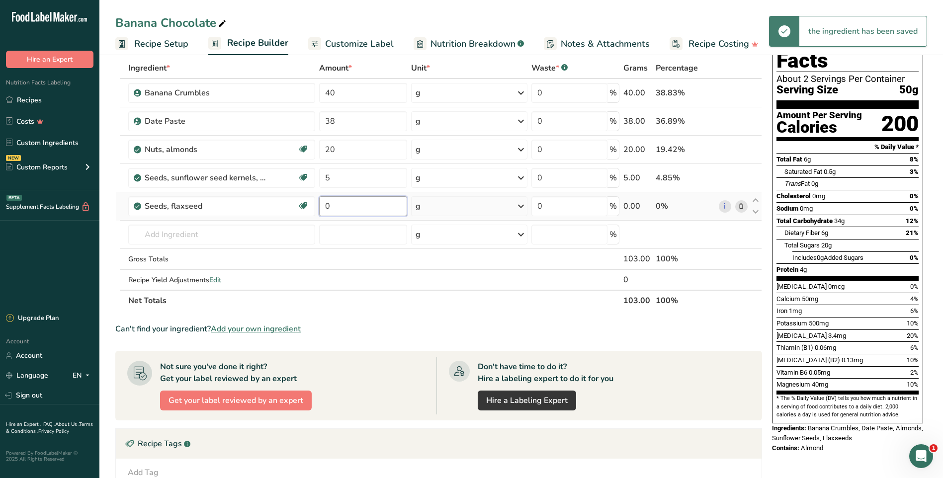
drag, startPoint x: 340, startPoint y: 206, endPoint x: 323, endPoint y: 207, distance: 17.4
click at [323, 207] on input "0" at bounding box center [363, 206] width 88 height 20
type input "8"
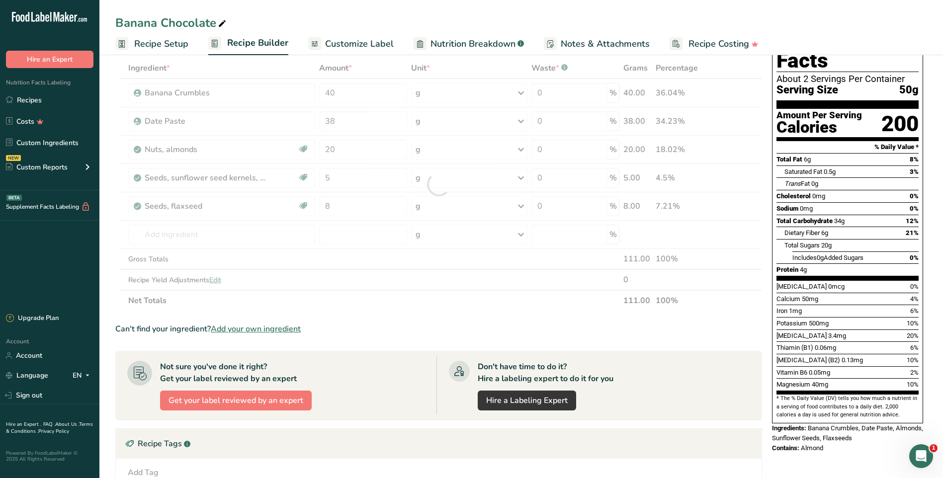
click at [346, 324] on div "Can't find your ingredient? Add your own ingredient" at bounding box center [438, 329] width 647 height 12
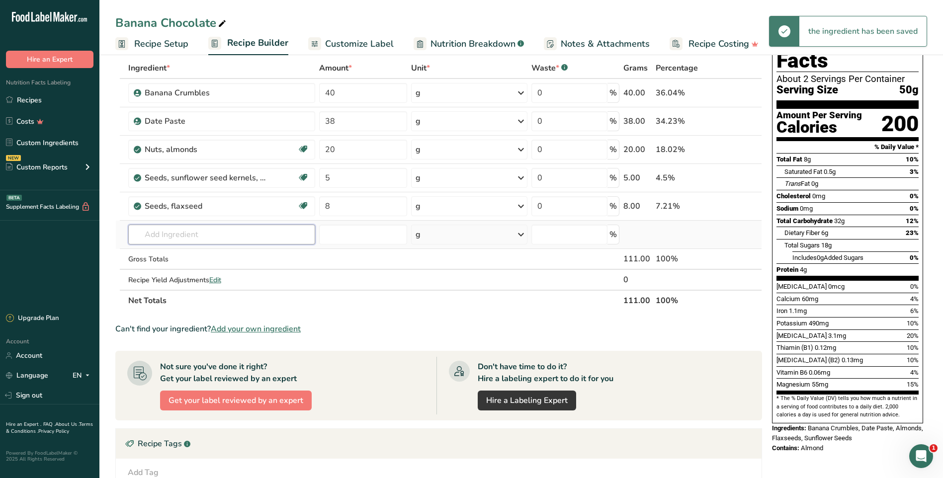
click at [246, 231] on input "text" at bounding box center [221, 235] width 187 height 20
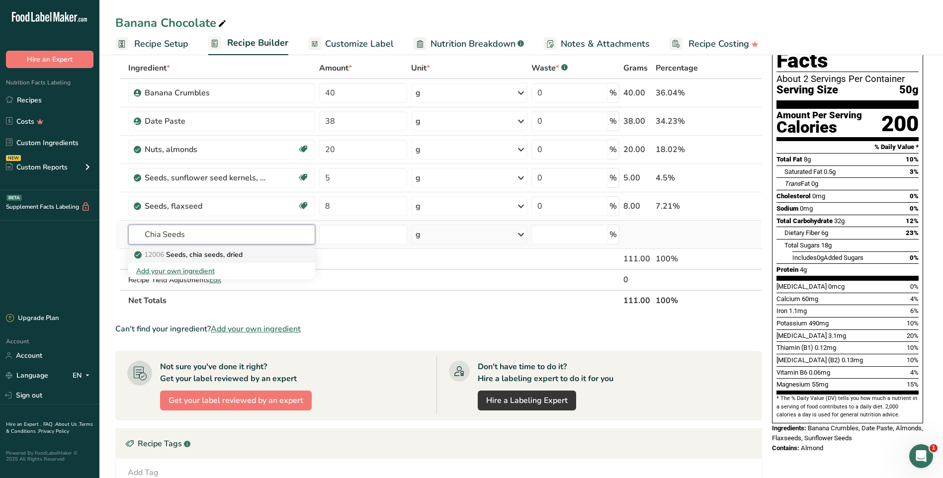
type input "Chia Seeds"
click at [238, 257] on p "12006 Seeds, chia seeds, dried" at bounding box center [189, 255] width 106 height 10
type input "Seeds, chia seeds, dried"
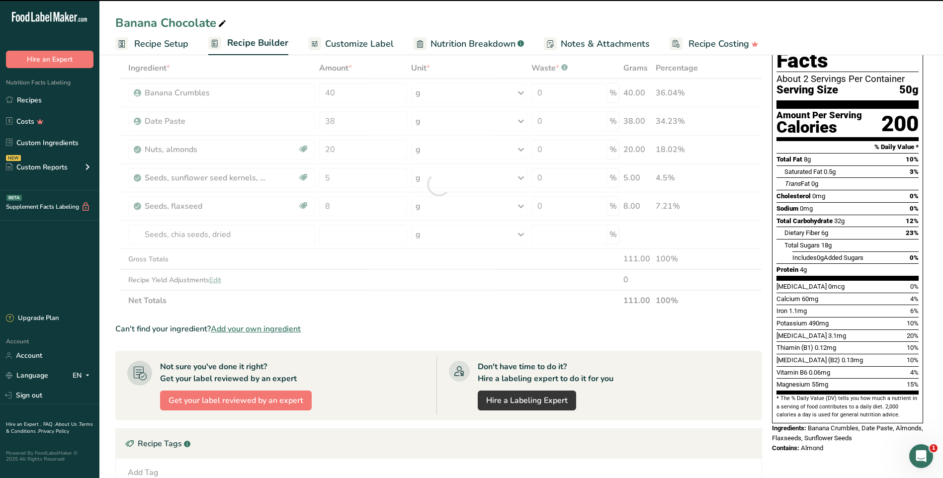
click at [342, 235] on div at bounding box center [438, 184] width 647 height 253
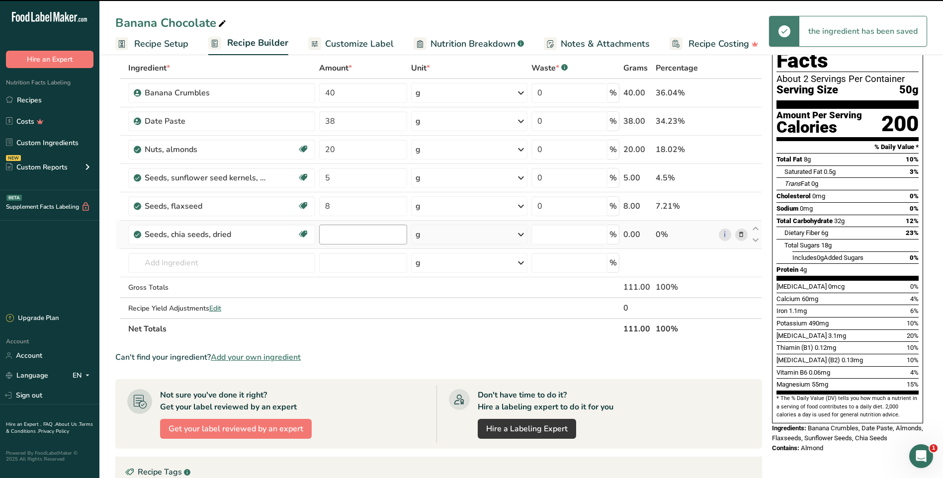
type input "0"
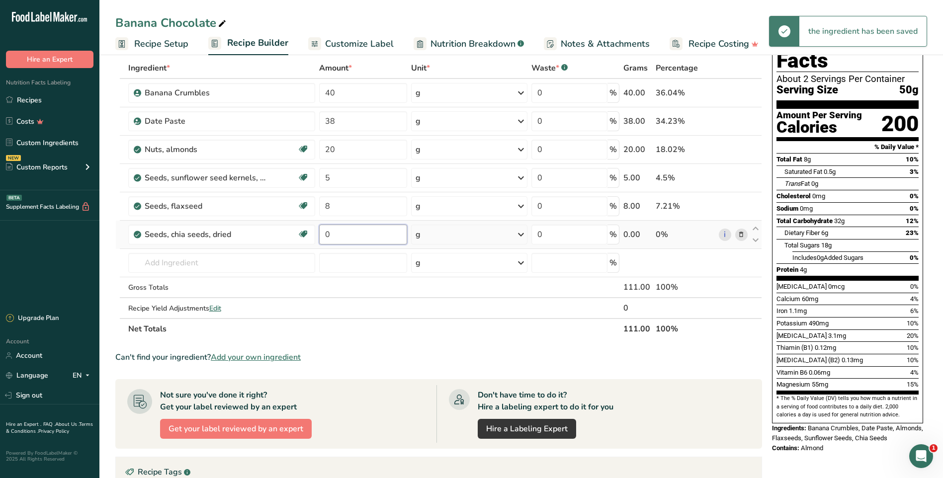
drag, startPoint x: 329, startPoint y: 235, endPoint x: 323, endPoint y: 237, distance: 6.3
click at [323, 237] on input "0" at bounding box center [363, 235] width 88 height 20
type input "2.5"
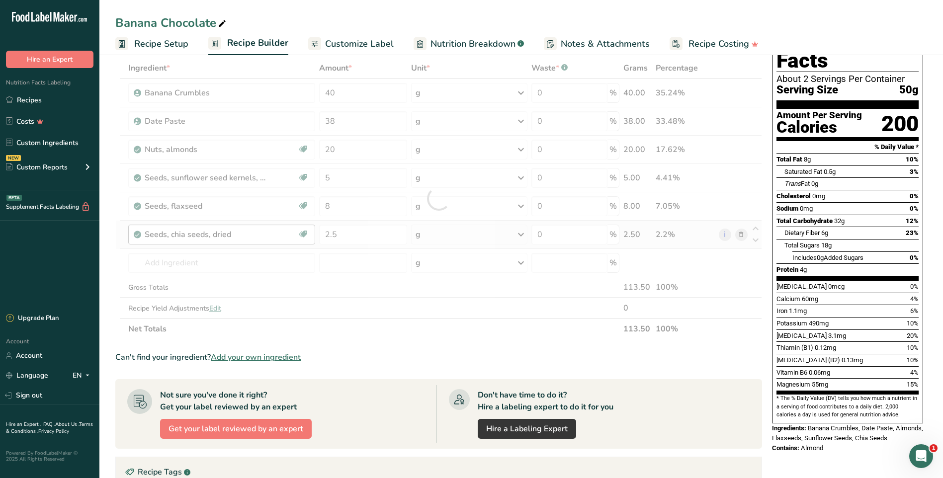
click at [243, 263] on div "Ingredient * Amount * Unit * Waste * .a-a{fill:#347362;}.b-a{fill:#fff;} Grams …" at bounding box center [438, 199] width 647 height 282
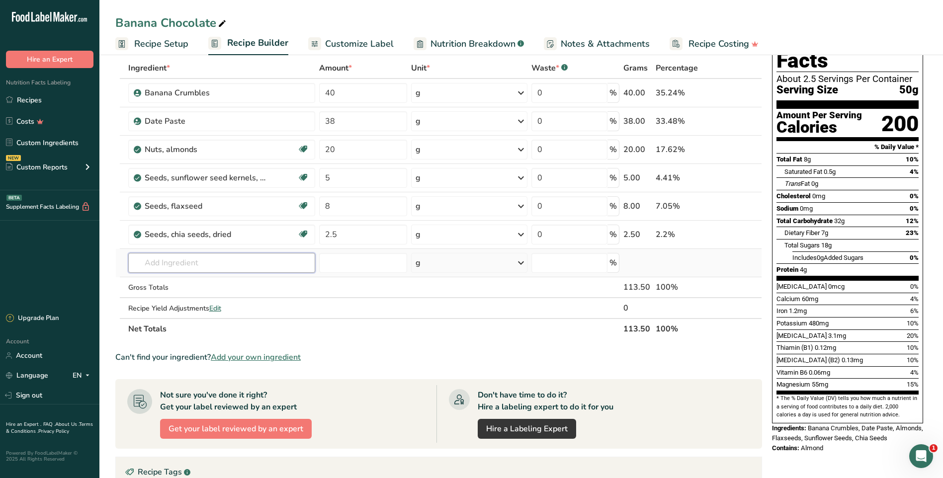
click at [174, 258] on input "text" at bounding box center [221, 263] width 187 height 20
type input "oat flou"
click at [197, 286] on p "Gluten free Oat Flour" at bounding box center [174, 283] width 77 height 10
type input "Gluten free Oat Flour"
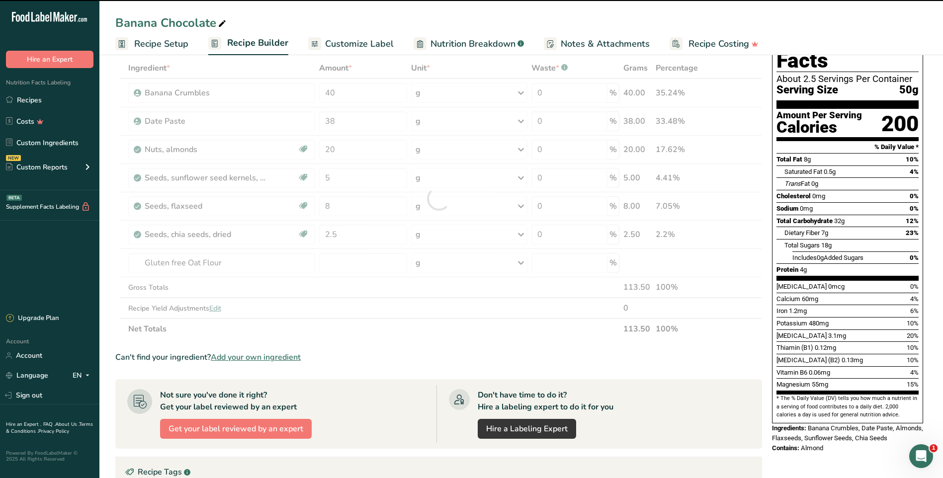
click at [343, 257] on div at bounding box center [438, 199] width 647 height 282
type input "0"
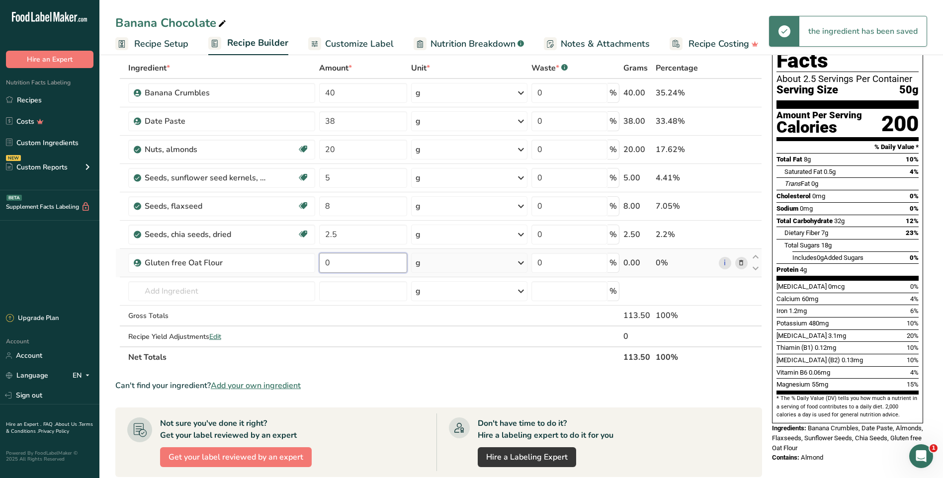
drag, startPoint x: 343, startPoint y: 257, endPoint x: 326, endPoint y: 258, distance: 17.4
click at [326, 258] on input "0" at bounding box center [363, 263] width 88 height 20
type input "5"
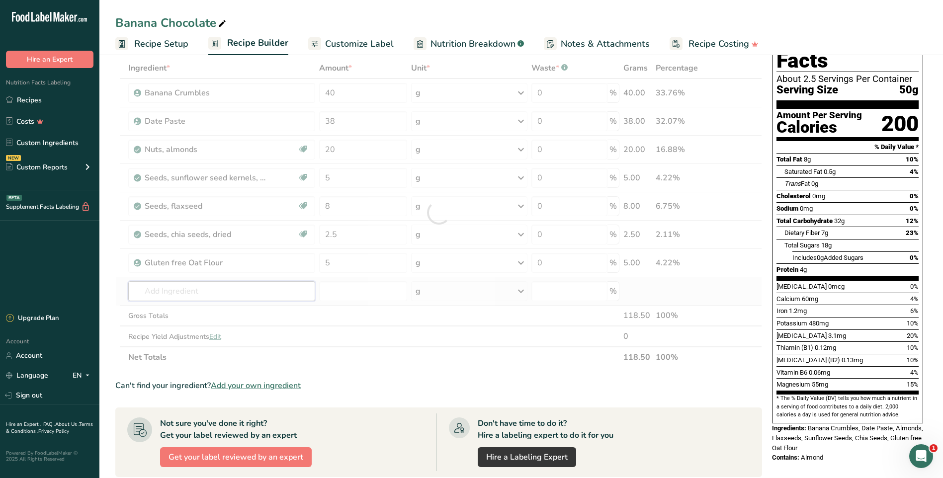
click at [262, 286] on div "Ingredient * Amount * Unit * Waste * .a-a{fill:#347362;}.b-a{fill:#fff;} Grams …" at bounding box center [438, 213] width 647 height 310
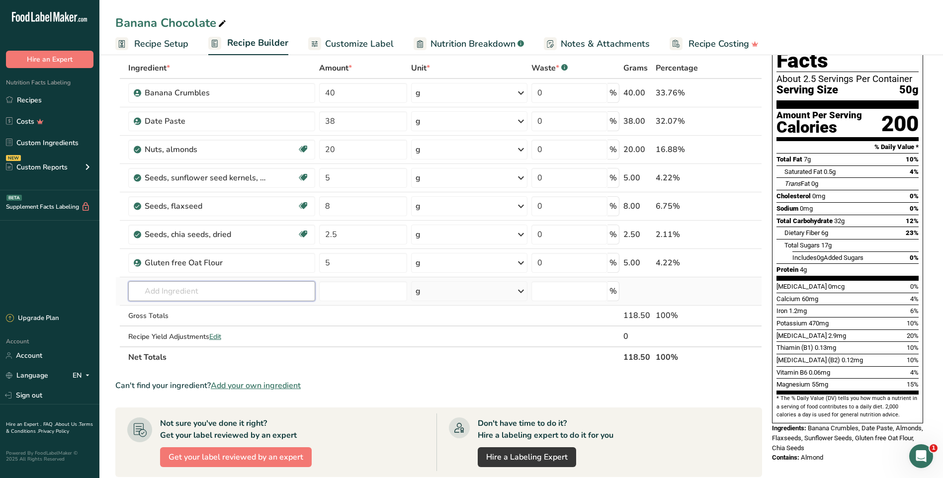
type input "N"
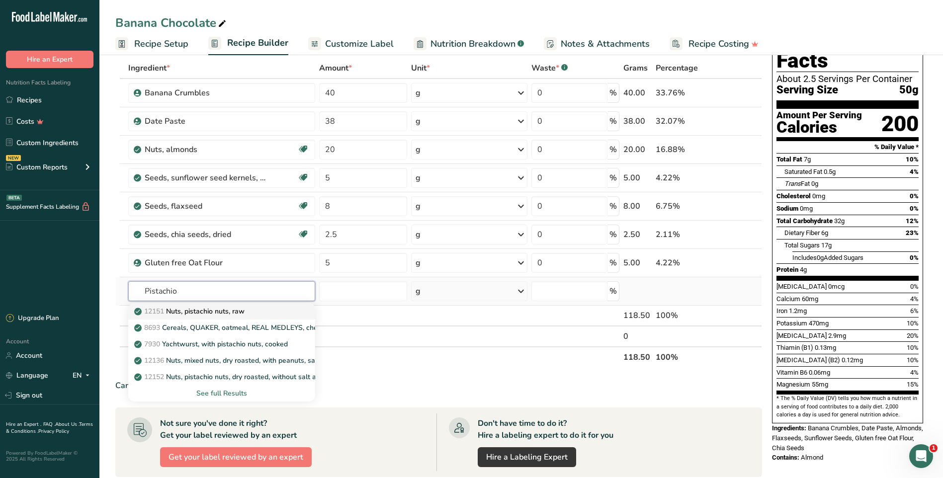
type input "Pistachio"
click at [228, 313] on p "12151 Nuts, pistachio nuts, raw" at bounding box center [190, 311] width 108 height 10
type input "Nuts, pistachio nuts, raw"
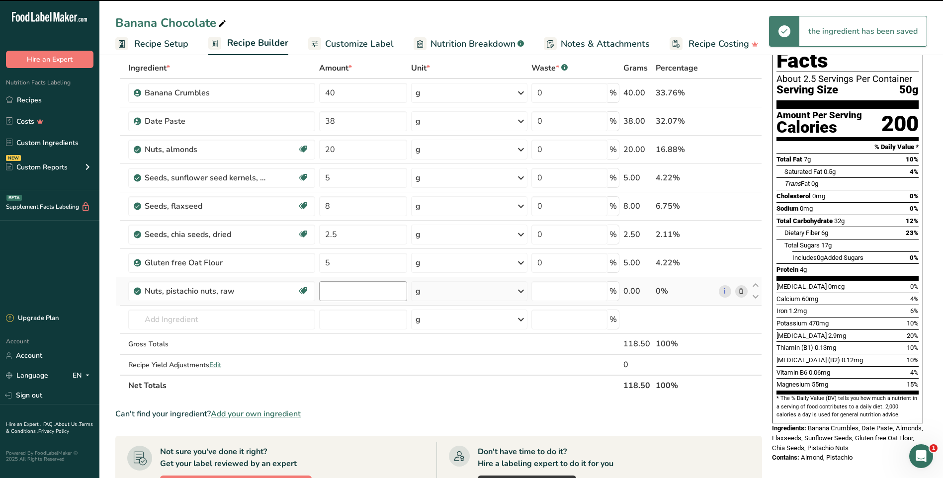
type input "0"
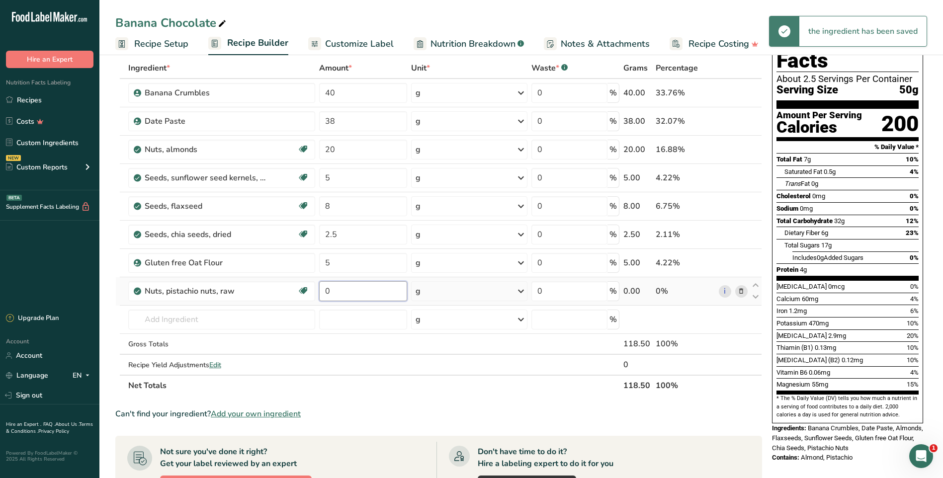
drag, startPoint x: 335, startPoint y: 290, endPoint x: 318, endPoint y: 295, distance: 17.8
click at [318, 295] on td "0" at bounding box center [363, 291] width 92 height 28
type input "20"
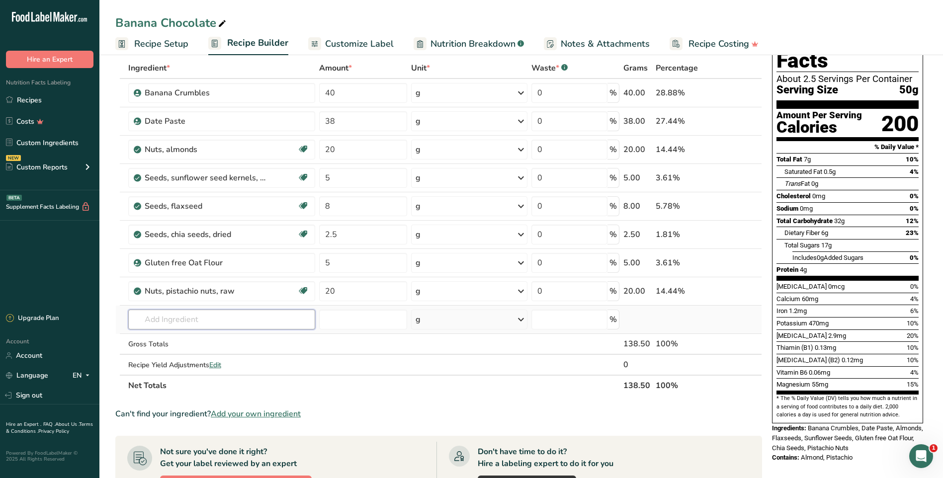
click at [247, 313] on div "Ingredient * Amount * Unit * Waste * .a-a{fill:#347362;}.b-a{fill:#fff;} Grams …" at bounding box center [438, 227] width 647 height 338
type input "Sea Salt"
click at [159, 341] on p "Sea Salt" at bounding box center [153, 340] width 35 height 10
type input "Sea Salt"
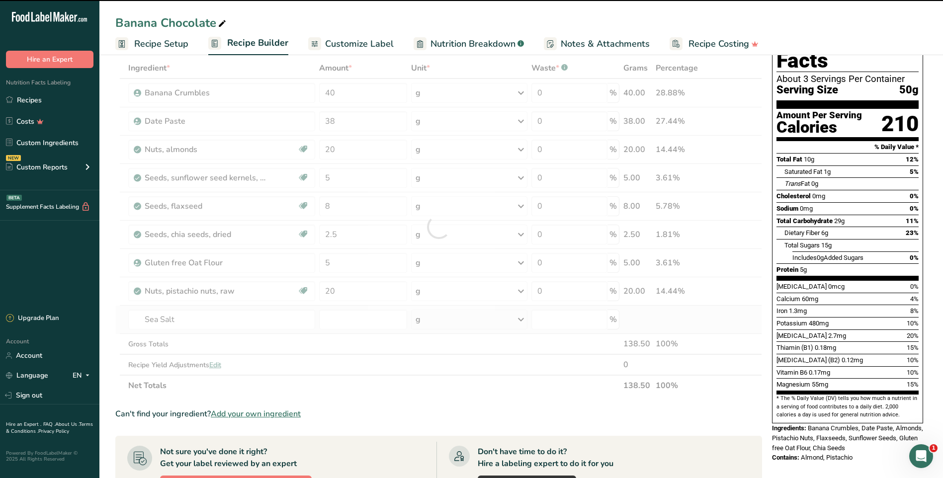
type input "0"
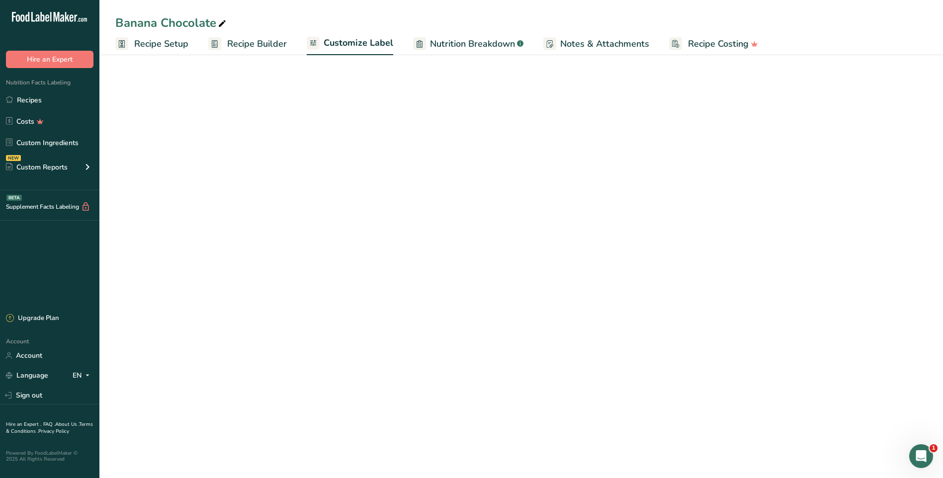
scroll to position [50, 0]
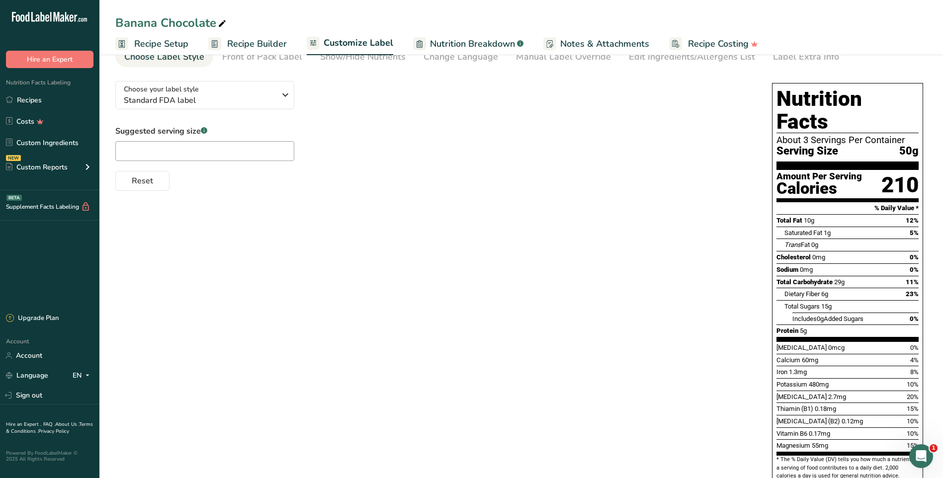
drag, startPoint x: 182, startPoint y: 42, endPoint x: 212, endPoint y: 76, distance: 45.8
click at [182, 42] on span "Recipe Setup" at bounding box center [161, 43] width 54 height 13
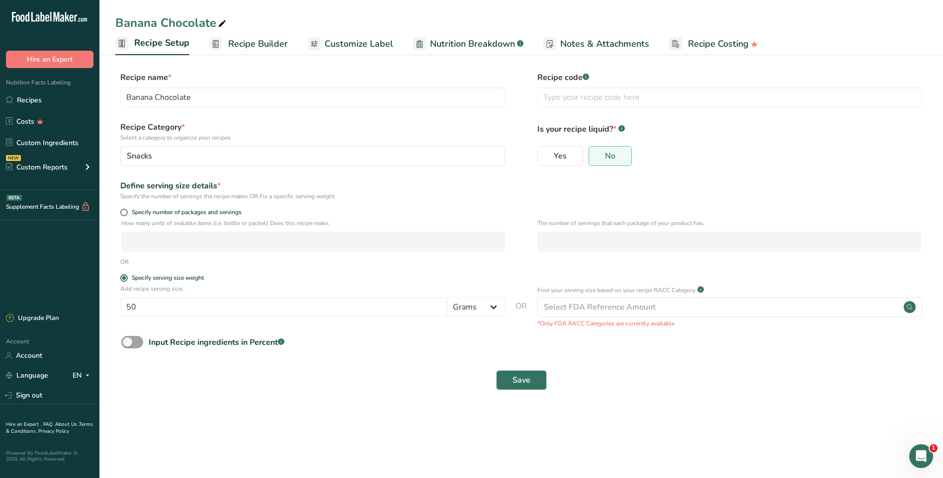
click at [247, 36] on link "Recipe Builder" at bounding box center [248, 44] width 79 height 22
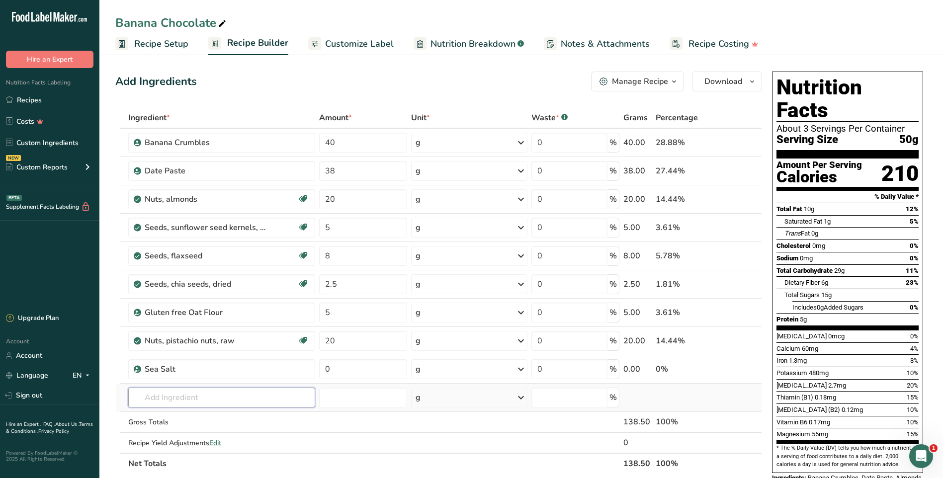
click at [146, 398] on input "text" at bounding box center [221, 398] width 187 height 20
type input "Chocolate chunks"
click at [183, 369] on link "Vegan dark chocolate chunks" at bounding box center [221, 363] width 187 height 16
type input "Vegan dark chocolate chunks"
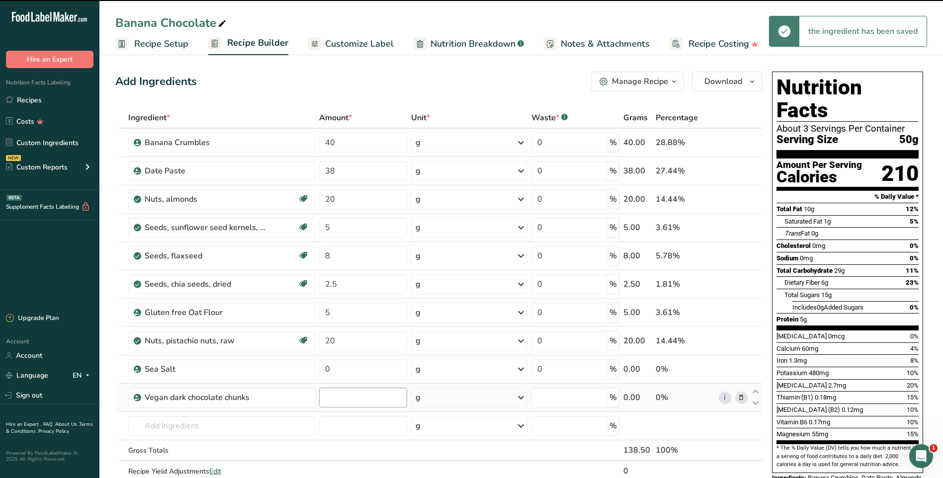
type input "0"
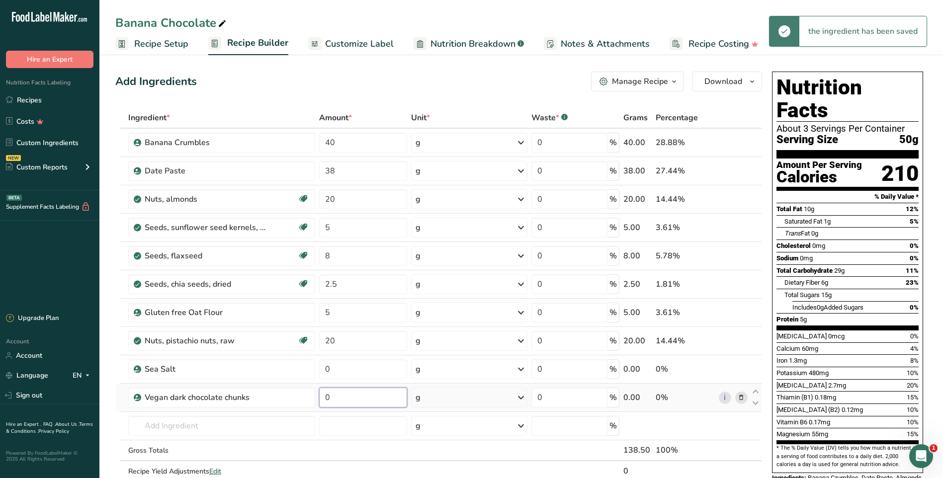
click at [333, 399] on input "0" at bounding box center [363, 398] width 88 height 20
drag, startPoint x: 333, startPoint y: 399, endPoint x: 324, endPoint y: 398, distance: 9.0
click at [324, 398] on input "0" at bounding box center [363, 398] width 88 height 20
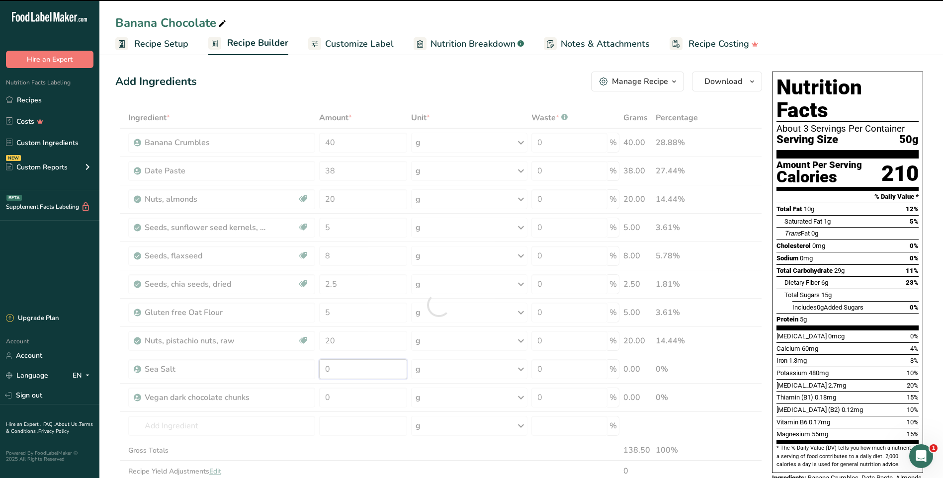
drag, startPoint x: 339, startPoint y: 368, endPoint x: 315, endPoint y: 367, distance: 24.9
click at [315, 367] on div "Ingredient * Amount * Unit * Waste * .a-a{fill:#347362;}.b-a{fill:#fff;} Grams …" at bounding box center [438, 304] width 647 height 395
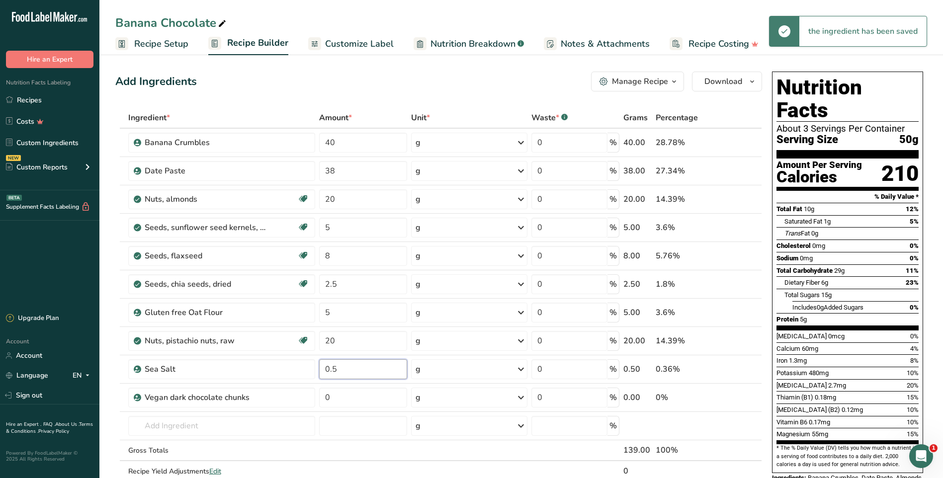
type input "0.5"
click at [354, 399] on div "Ingredient * Amount * Unit * Waste * .a-a{fill:#347362;}.b-a{fill:#fff;} Grams …" at bounding box center [438, 304] width 647 height 395
drag, startPoint x: 354, startPoint y: 399, endPoint x: 324, endPoint y: 396, distance: 30.5
click at [324, 396] on input "0" at bounding box center [363, 398] width 88 height 20
drag, startPoint x: 330, startPoint y: 398, endPoint x: 317, endPoint y: 398, distance: 13.4
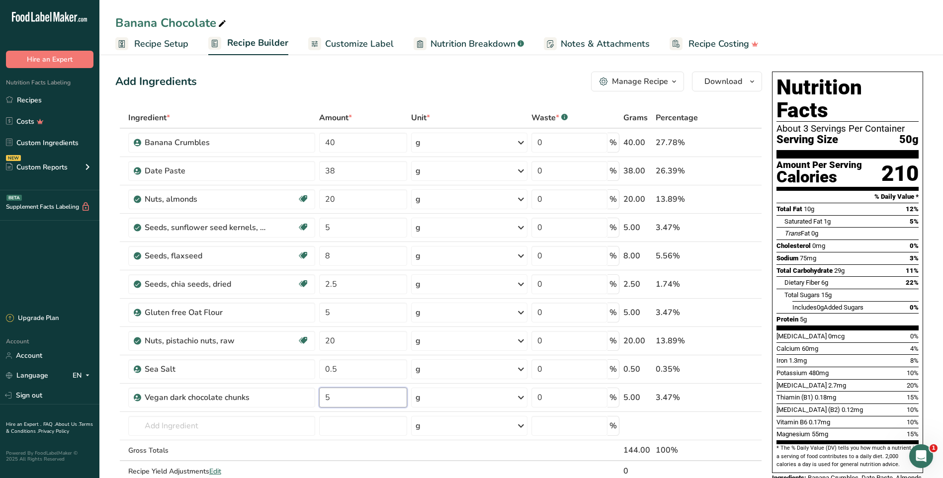
click at [317, 398] on tr "Vegan dark chocolate chunks 5 g Weight Units g kg mg See more Volume Units l Vo…" at bounding box center [439, 398] width 646 height 28
type input "6.5"
click at [652, 424] on div "Ingredient * Amount * Unit * Waste * .a-a{fill:#347362;}.b-a{fill:#fff;} Grams …" at bounding box center [438, 304] width 647 height 395
click at [449, 42] on span "Nutrition Breakdown" at bounding box center [472, 43] width 85 height 13
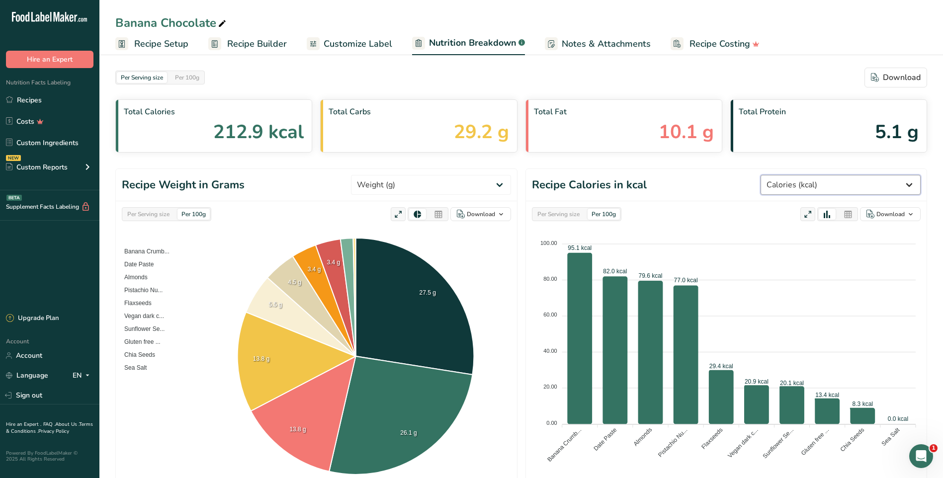
click at [883, 188] on select "Weight (g) Calories (kcal) Energy KJ (kj) Total Fat (g) Saturated Fat (g) Trans…" at bounding box center [840, 185] width 160 height 20
select select "[MEDICAL_DATA] (B2)"
click at [798, 175] on select "Weight (g) Calories (kcal) Energy KJ (kj) Total Fat (g) Saturated Fat (g) Trans…" at bounding box center [840, 185] width 160 height 20
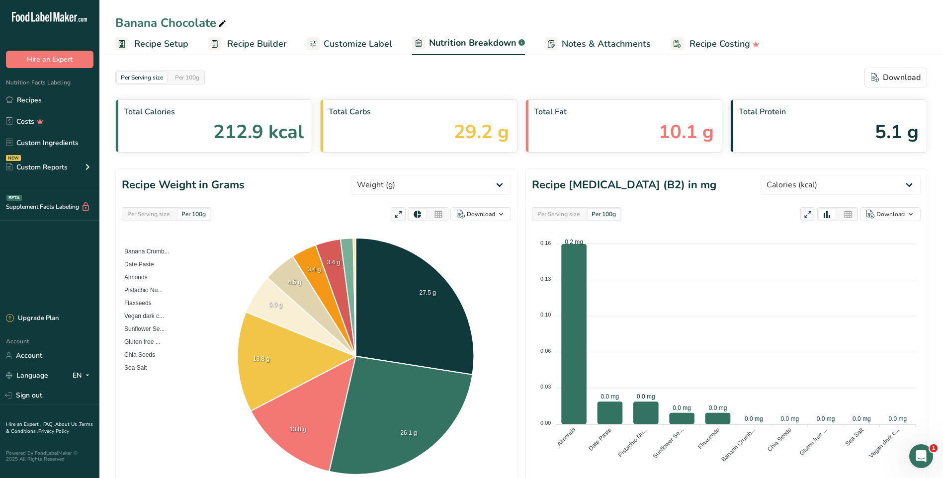
click at [253, 43] on span "Recipe Builder" at bounding box center [257, 43] width 60 height 13
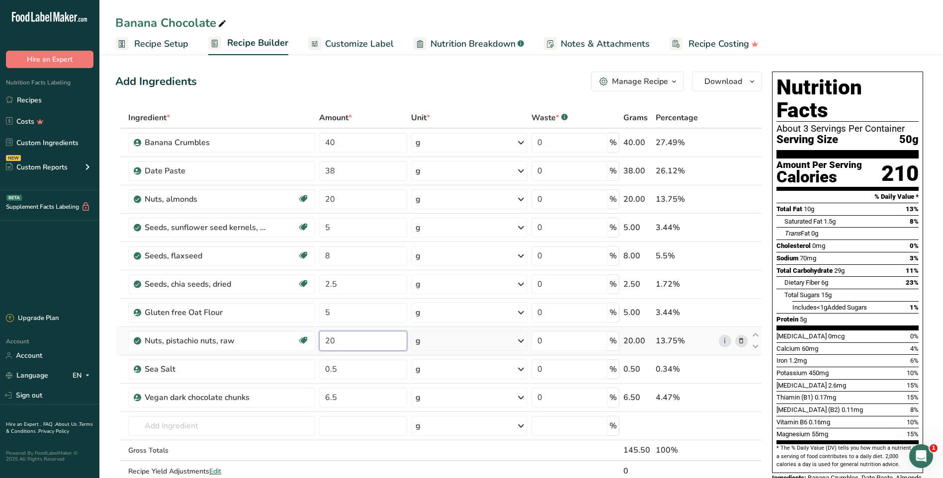
drag, startPoint x: 350, startPoint y: 338, endPoint x: 320, endPoint y: 336, distance: 30.9
click at [320, 336] on input "20" at bounding box center [363, 341] width 88 height 20
click at [466, 455] on div "Ingredient * Amount * Unit * Waste * .a-a{fill:#347362;}.b-a{fill:#fff;} Grams …" at bounding box center [438, 304] width 647 height 395
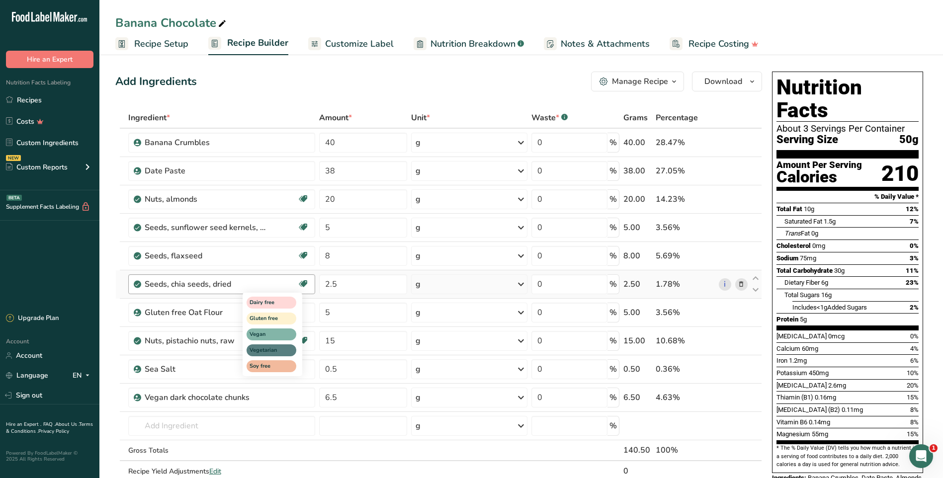
click at [337, 337] on div "Dairy free Gluten free Vegan Vegetarian Soy free" at bounding box center [290, 333] width 95 height 85
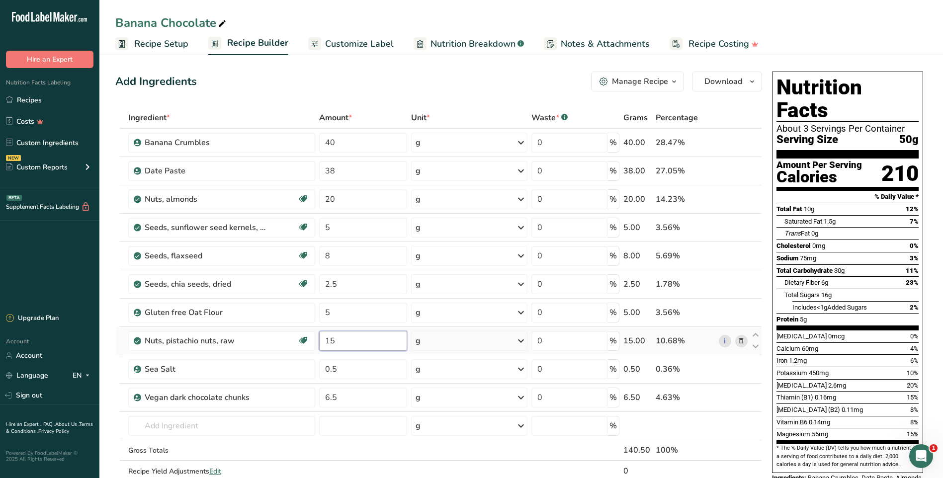
click at [340, 342] on input "15" at bounding box center [363, 341] width 88 height 20
drag, startPoint x: 340, startPoint y: 342, endPoint x: 317, endPoint y: 342, distance: 22.9
click at [317, 342] on td "15" at bounding box center [363, 341] width 92 height 28
type input "20"
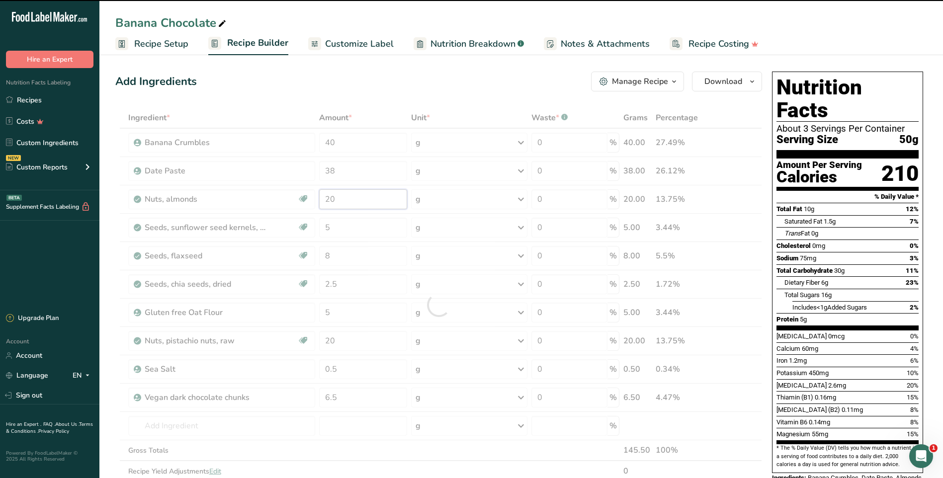
drag, startPoint x: 351, startPoint y: 198, endPoint x: 333, endPoint y: 203, distance: 19.1
click at [333, 203] on div "Ingredient * Amount * Unit * Waste * .a-a{fill:#347362;}.b-a{fill:#fff;} Grams …" at bounding box center [438, 304] width 647 height 395
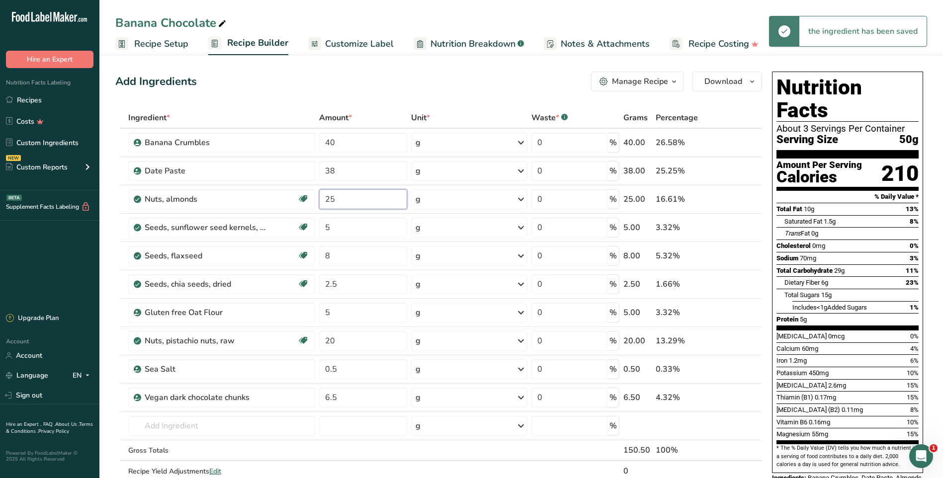
type input "25"
click at [734, 429] on div "Ingredient * Amount * Unit * Waste * .a-a{fill:#347362;}.b-a{fill:#fff;} Grams …" at bounding box center [438, 304] width 647 height 395
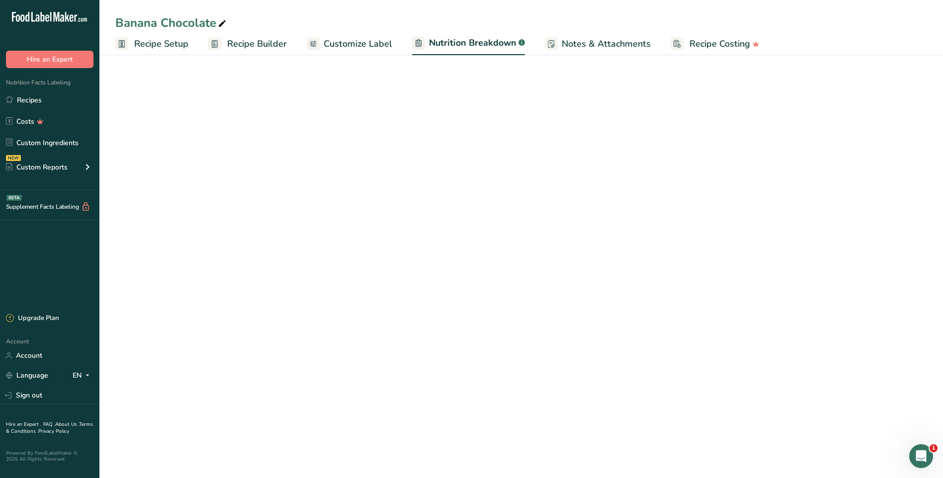
select select "Calories"
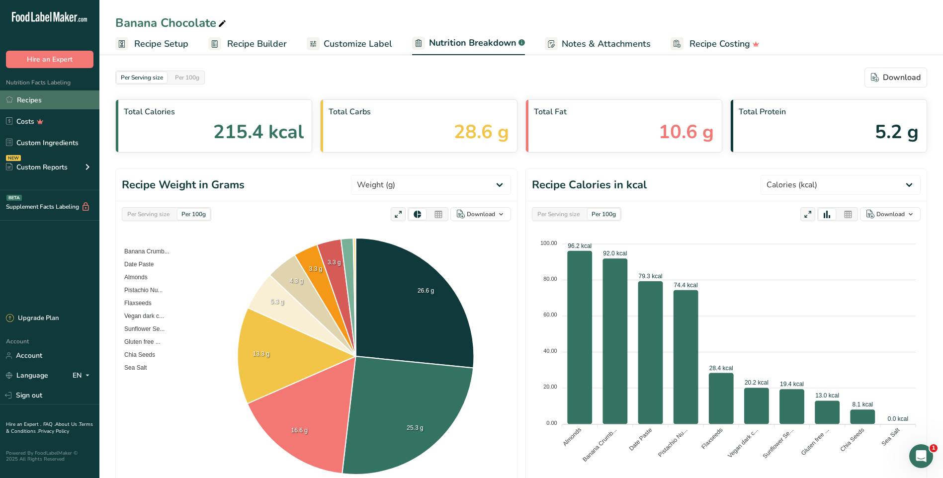
click at [26, 105] on link "Recipes" at bounding box center [49, 99] width 99 height 19
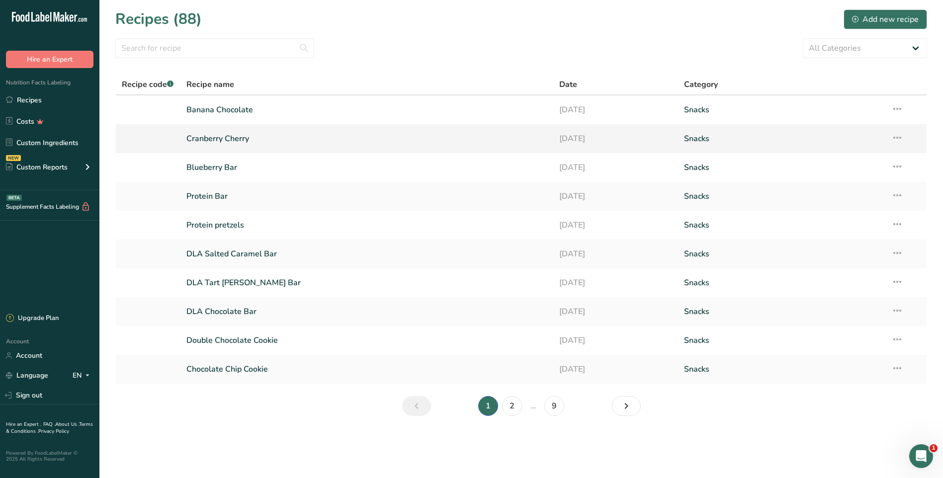
click at [204, 136] on link "Cranberry Cherry" at bounding box center [366, 138] width 361 height 21
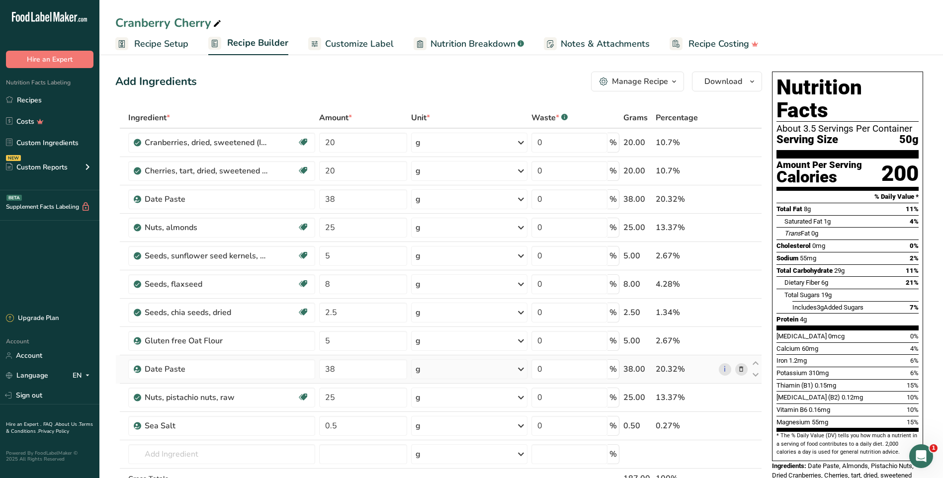
click at [741, 372] on icon at bounding box center [741, 369] width 7 height 10
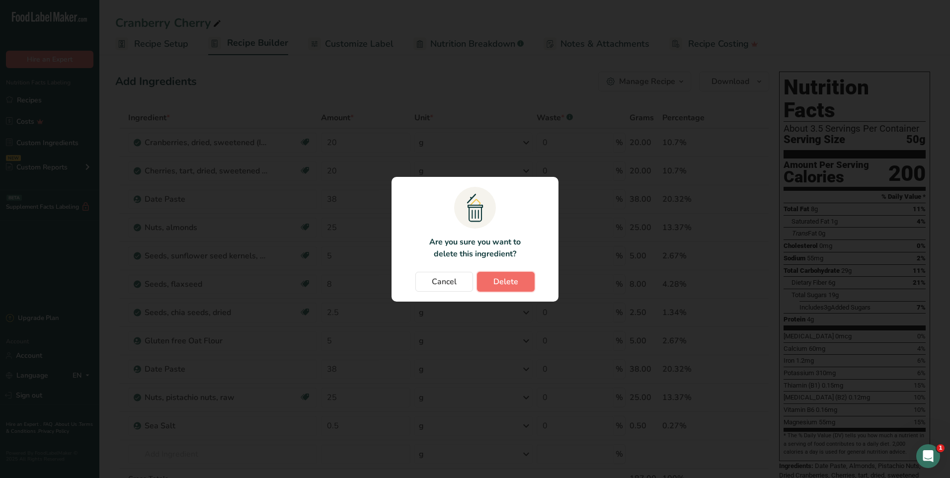
click at [507, 285] on span "Delete" at bounding box center [506, 282] width 25 height 12
type input "25"
type input "0.5"
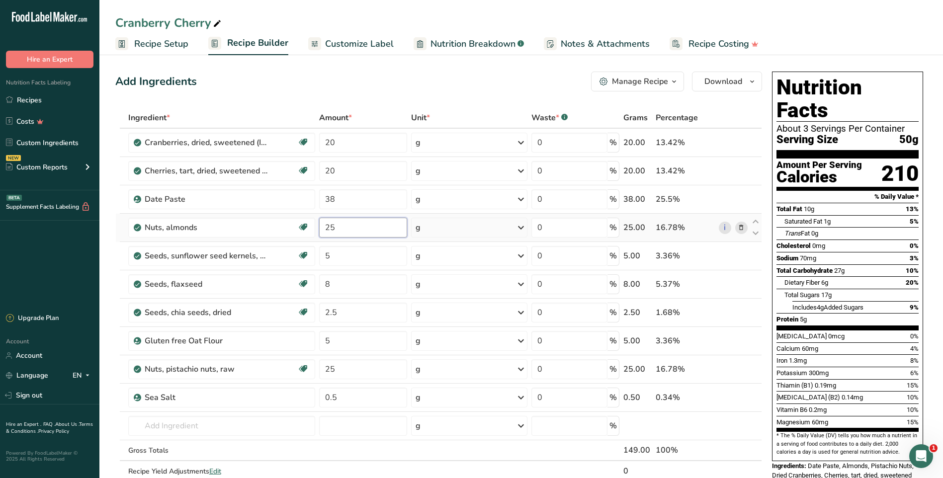
click at [345, 234] on input "25" at bounding box center [363, 228] width 88 height 20
type input "20"
click at [353, 428] on div "Ingredient * Amount * Unit * Waste * .a-a{fill:#347362;}.b-a{fill:#fff;} Grams …" at bounding box center [438, 304] width 647 height 395
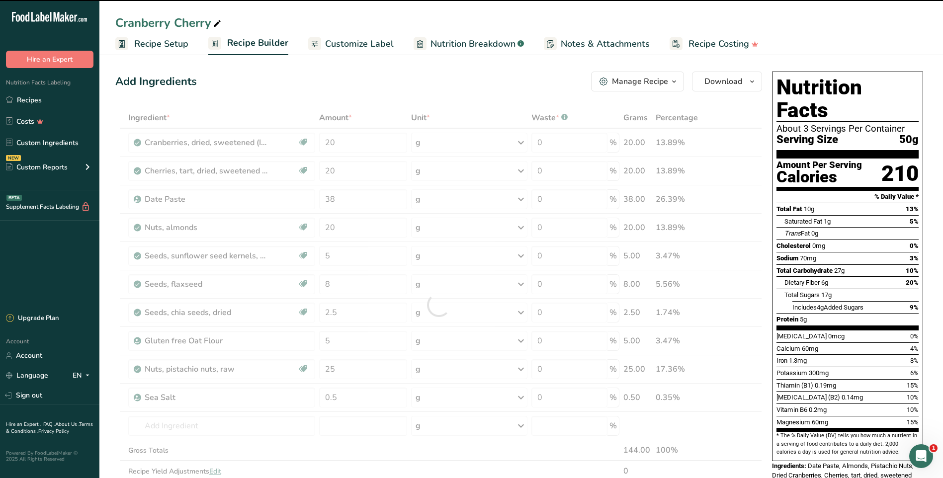
click at [350, 450] on div at bounding box center [438, 304] width 647 height 395
